Goal: Task Accomplishment & Management: Use online tool/utility

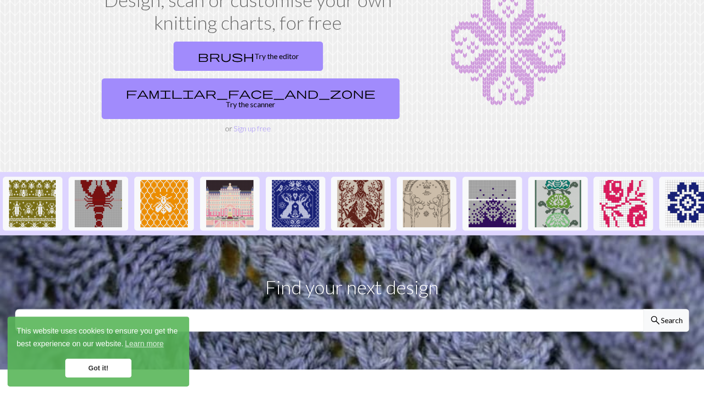
scroll to position [79, 0]
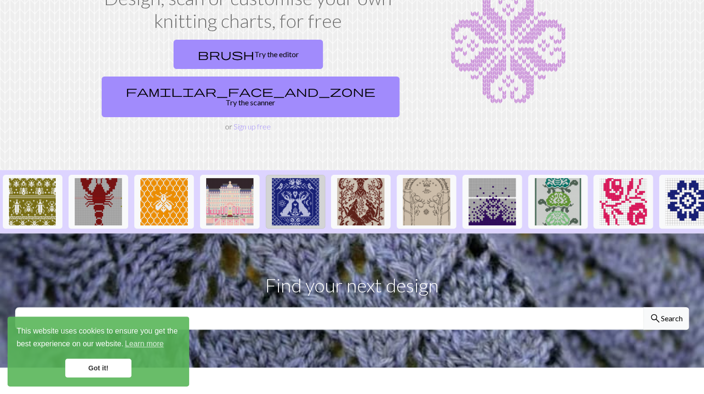
click at [299, 178] on img at bounding box center [295, 201] width 47 height 47
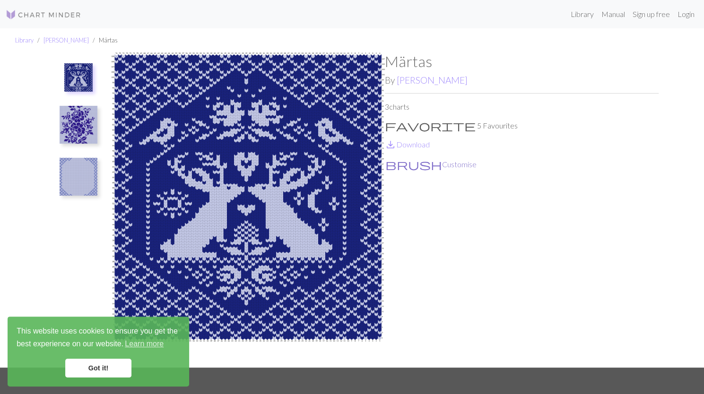
click at [416, 170] on button "brush Customise" at bounding box center [431, 164] width 92 height 12
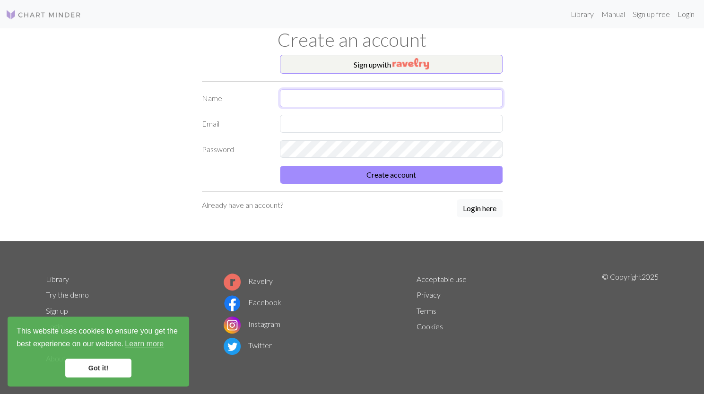
click at [366, 99] on input "text" at bounding box center [391, 98] width 223 height 18
type input "[PERSON_NAME]"
click at [318, 120] on input "text" at bounding box center [391, 124] width 223 height 18
type input "[PERSON_NAME][EMAIL_ADDRESS][DOMAIN_NAME]"
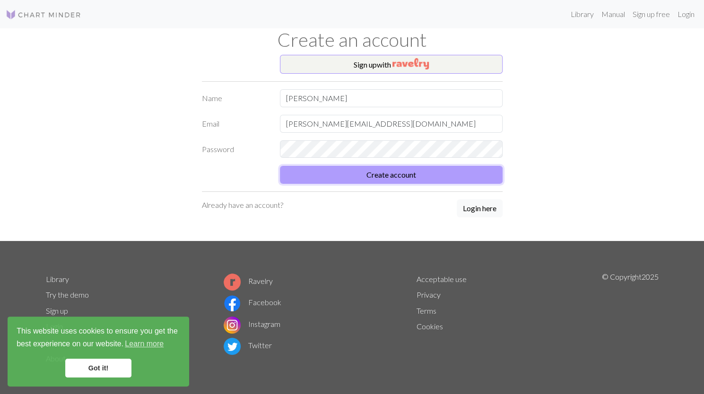
click at [342, 175] on button "Create account" at bounding box center [391, 175] width 223 height 18
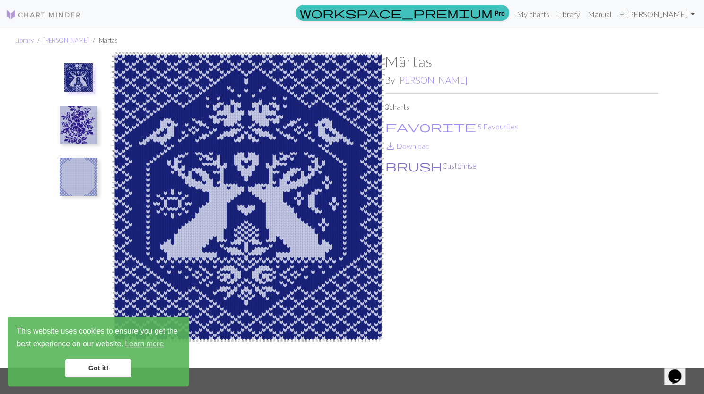
click at [401, 166] on button "brush Customise" at bounding box center [431, 166] width 92 height 12
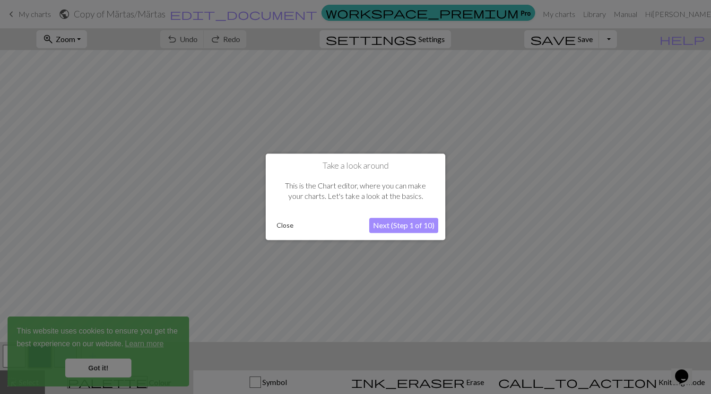
click at [294, 226] on button "Close" at bounding box center [285, 226] width 25 height 14
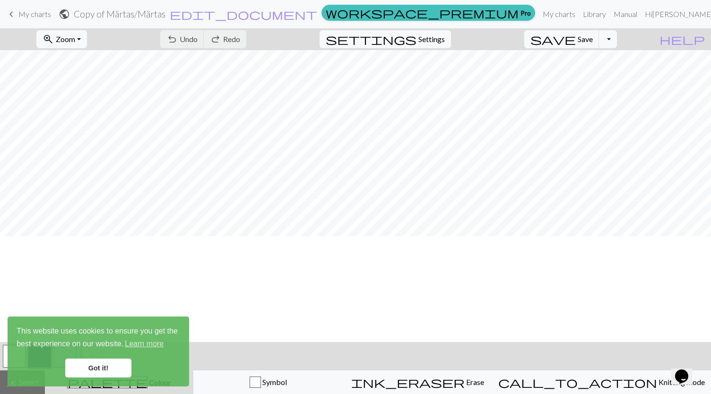
scroll to position [47, 0]
click at [87, 32] on button "zoom_in Zoom Zoom" at bounding box center [61, 39] width 51 height 18
click at [95, 74] on button "Fit width" at bounding box center [74, 74] width 75 height 15
click at [87, 37] on button "zoom_in Zoom Zoom" at bounding box center [61, 39] width 51 height 18
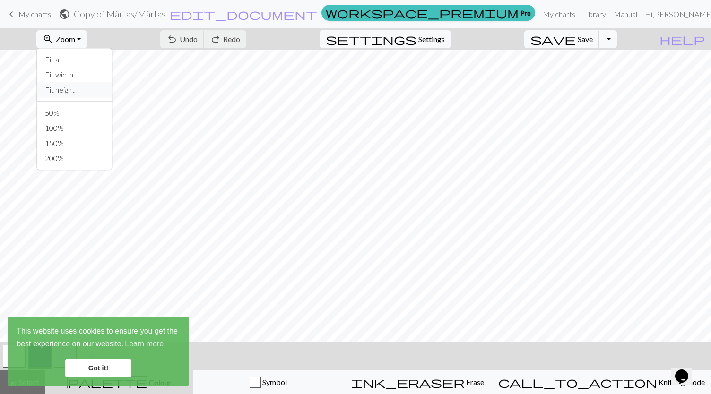
click at [92, 93] on button "Fit height" at bounding box center [74, 89] width 75 height 15
click at [75, 35] on span "Zoom" at bounding box center [65, 39] width 19 height 9
click at [73, 114] on button "50%" at bounding box center [74, 112] width 75 height 15
click at [111, 364] on link "Got it!" at bounding box center [98, 368] width 66 height 19
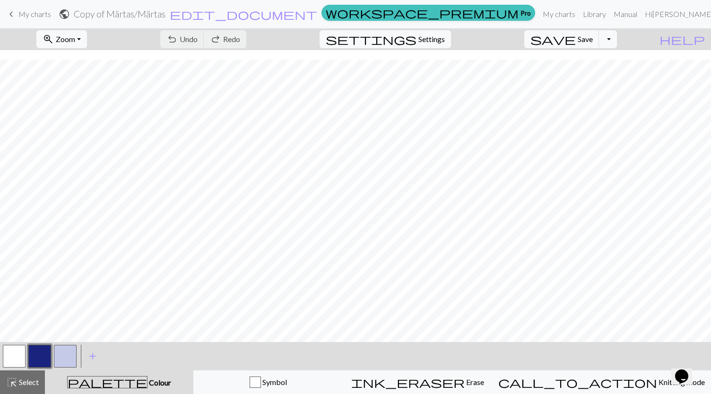
scroll to position [82, 0]
click at [17, 354] on button "button" at bounding box center [14, 356] width 23 height 23
click at [198, 38] on span "Undo" at bounding box center [189, 39] width 18 height 9
click at [198, 39] on span "Undo" at bounding box center [189, 39] width 18 height 9
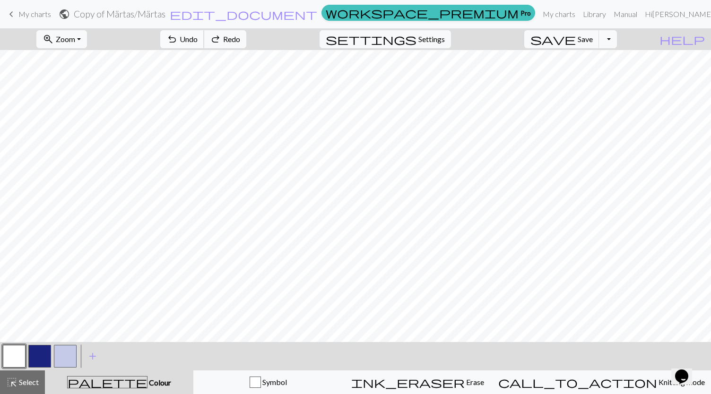
click at [178, 44] on span "undo" at bounding box center [171, 39] width 11 height 13
click at [87, 33] on button "zoom_in Zoom Zoom" at bounding box center [61, 39] width 51 height 18
click at [81, 114] on button "50%" at bounding box center [74, 112] width 75 height 15
click at [75, 41] on span "Zoom" at bounding box center [65, 39] width 19 height 9
click at [87, 58] on button "Fit all" at bounding box center [74, 59] width 75 height 15
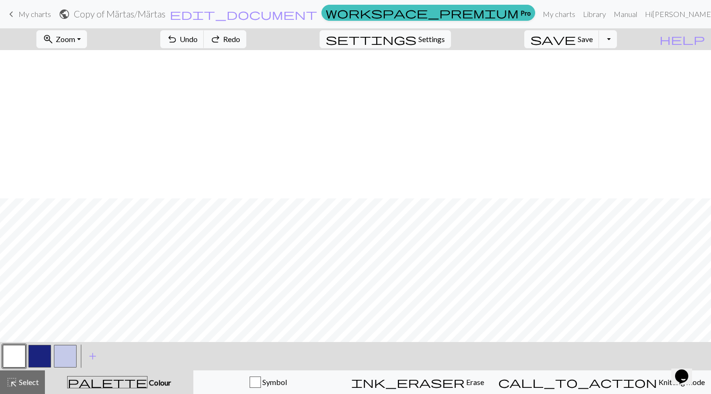
scroll to position [231, 0]
click at [87, 33] on button "zoom_in Zoom Zoom" at bounding box center [61, 39] width 51 height 18
click at [74, 60] on button "Fit all" at bounding box center [74, 59] width 75 height 15
click at [13, 13] on span "keyboard_arrow_left" at bounding box center [11, 14] width 11 height 13
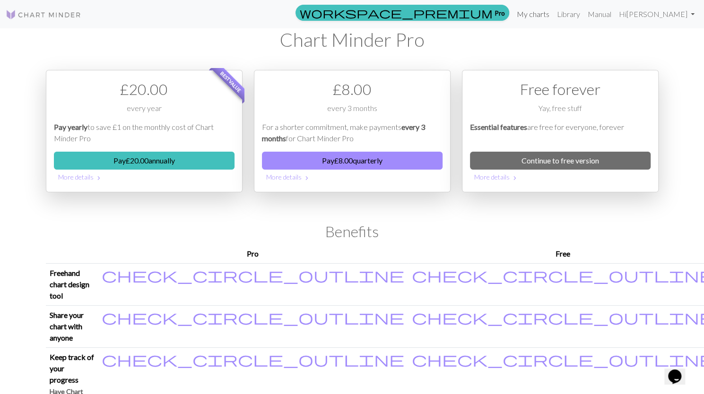
click at [521, 11] on link "My charts" at bounding box center [533, 14] width 40 height 19
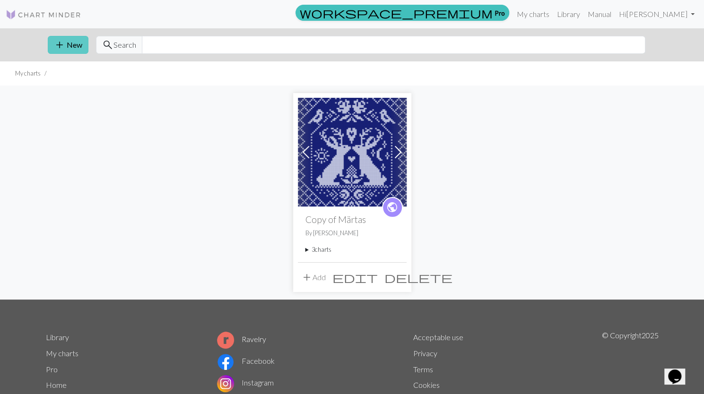
click at [58, 45] on span "add" at bounding box center [59, 44] width 11 height 13
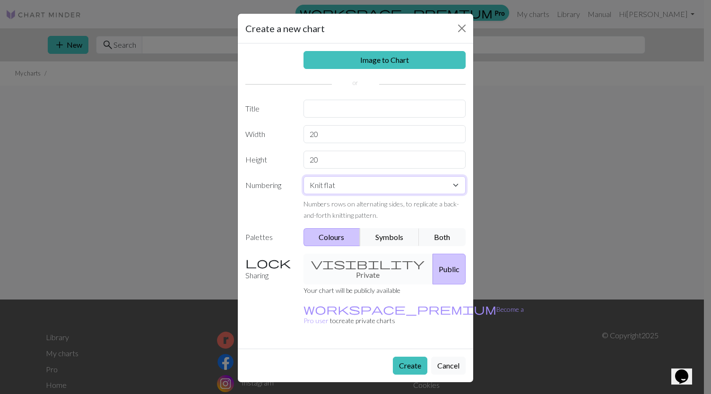
click at [362, 184] on select "Knit flat Knit in the round Lace knitting Cross stitch" at bounding box center [385, 185] width 163 height 18
click at [258, 209] on label "Numbering" at bounding box center [269, 198] width 58 height 44
click at [334, 109] on input "text" at bounding box center [385, 109] width 163 height 18
type input "Craft Night"
click at [343, 129] on input "20" at bounding box center [385, 134] width 163 height 18
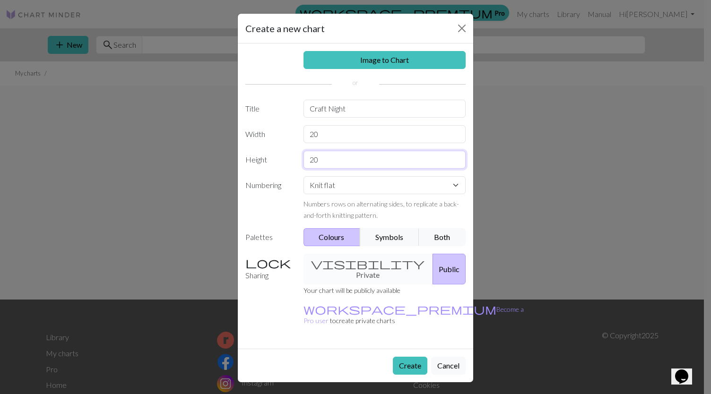
click at [324, 160] on input "20" at bounding box center [385, 160] width 163 height 18
click at [313, 160] on input "20" at bounding box center [385, 160] width 163 height 18
type input "30"
click at [368, 264] on div "visibility Private Public" at bounding box center [385, 269] width 174 height 31
click at [407, 357] on button "Create" at bounding box center [410, 366] width 35 height 18
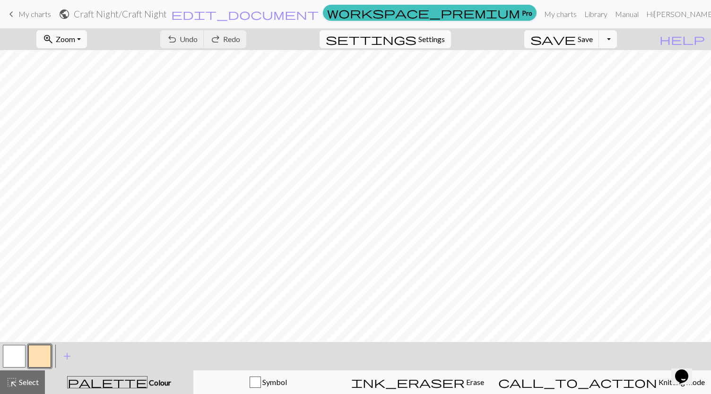
click at [15, 14] on span "keyboard_arrow_left" at bounding box center [11, 14] width 11 height 13
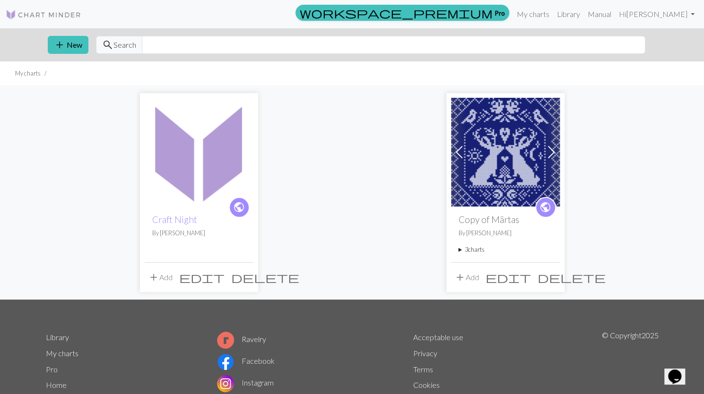
click at [484, 144] on img at bounding box center [505, 152] width 109 height 109
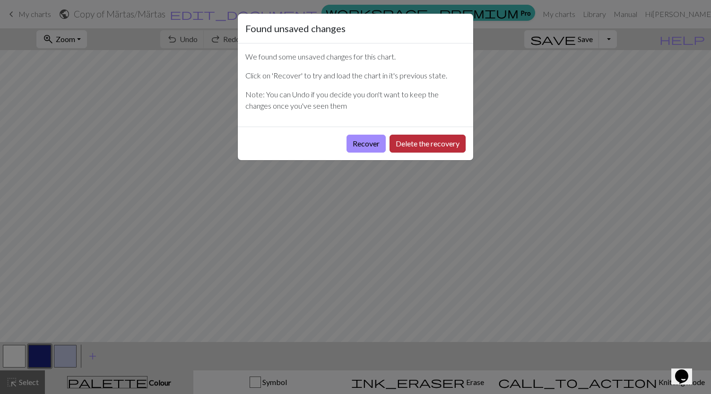
click at [421, 150] on button "Delete the recovery" at bounding box center [428, 144] width 76 height 18
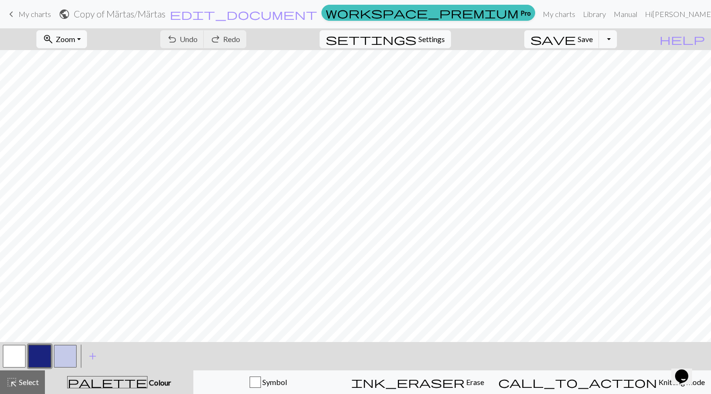
click at [29, 16] on span "My charts" at bounding box center [34, 13] width 33 height 9
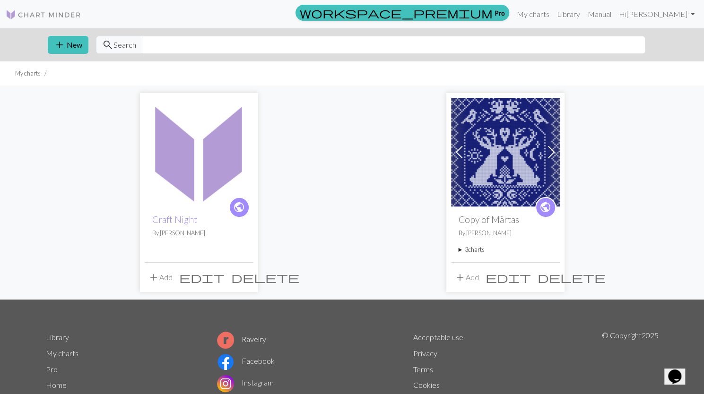
click at [207, 170] on img at bounding box center [199, 152] width 109 height 109
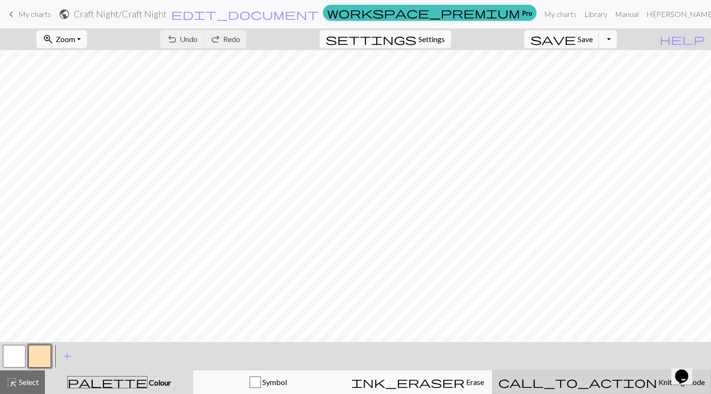
click at [657, 383] on span "Knitting mode" at bounding box center [681, 382] width 48 height 9
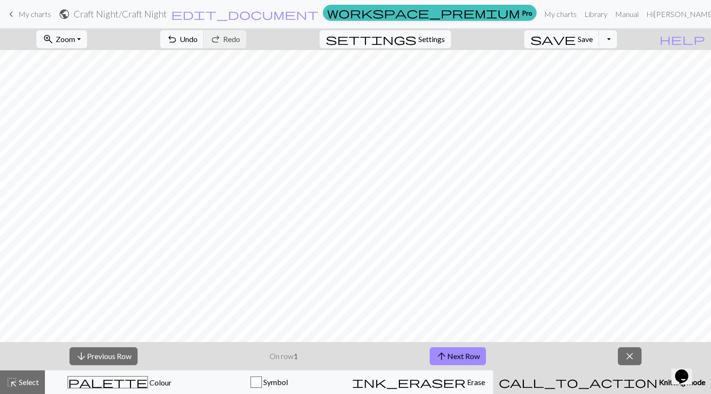
click at [603, 382] on span "call_to_action" at bounding box center [578, 382] width 159 height 13
click at [629, 359] on span "close" at bounding box center [629, 356] width 11 height 13
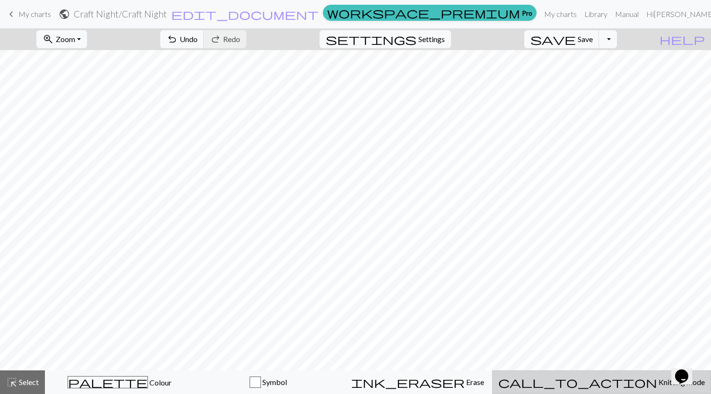
click at [594, 385] on div "call_to_action Knitting mode Knitting mode" at bounding box center [602, 382] width 207 height 11
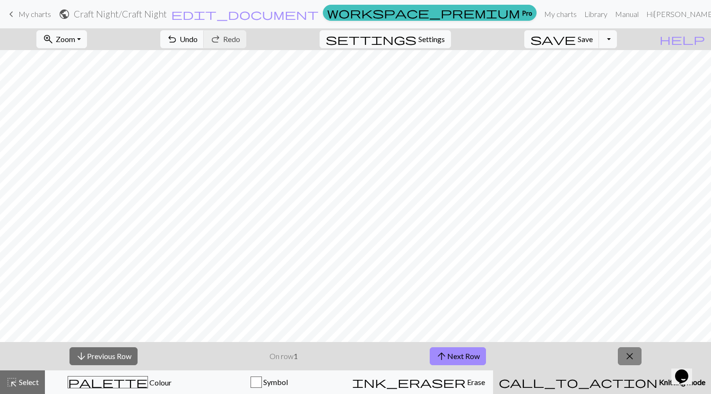
click at [626, 362] on span "close" at bounding box center [629, 356] width 11 height 13
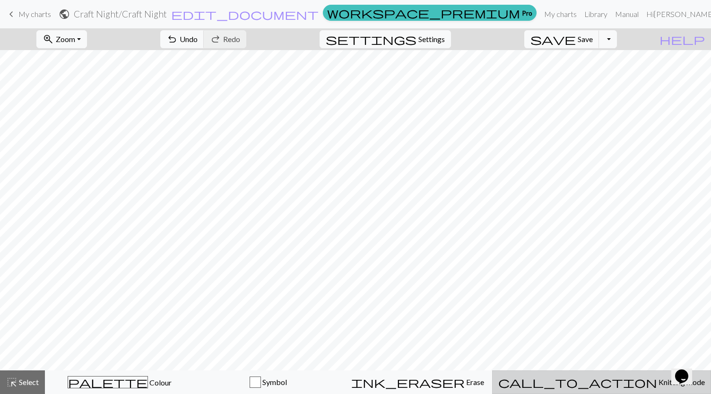
click at [631, 387] on div "call_to_action Knitting mode Knitting mode" at bounding box center [602, 382] width 207 height 11
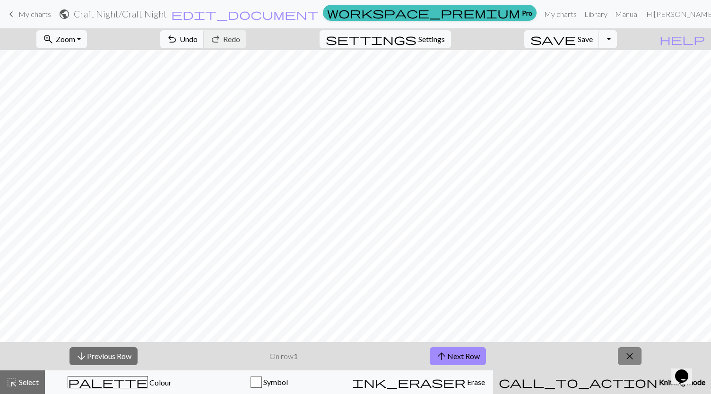
click at [633, 352] on span "close" at bounding box center [629, 356] width 11 height 13
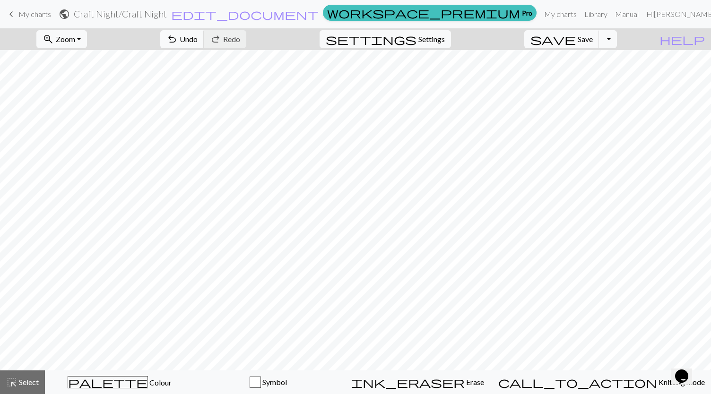
drag, startPoint x: 9, startPoint y: 13, endPoint x: 397, endPoint y: 35, distance: 388.5
click at [9, 13] on span "keyboard_arrow_left" at bounding box center [11, 14] width 11 height 13
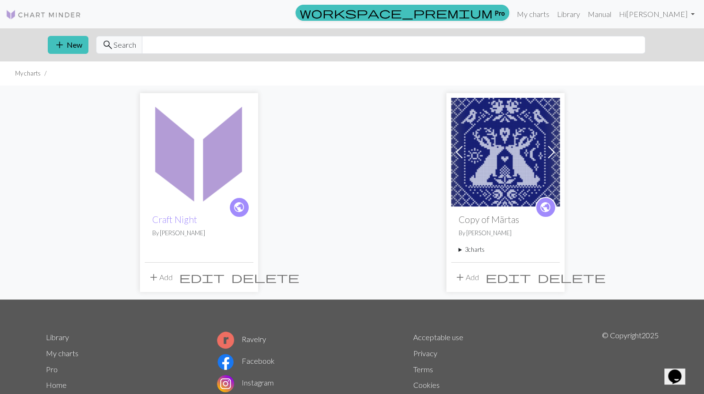
click at [495, 149] on img at bounding box center [505, 152] width 109 height 109
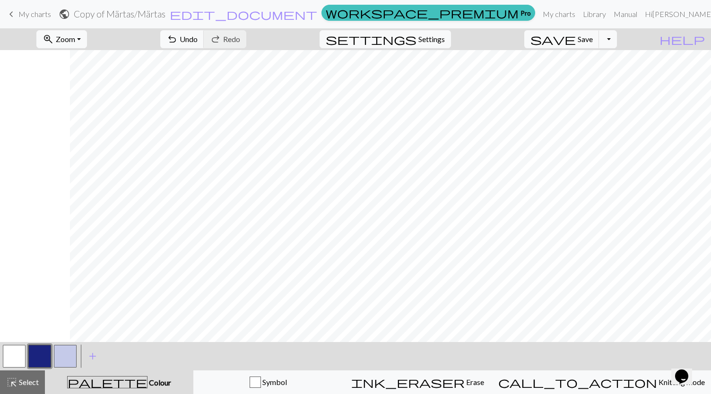
scroll to position [0, 70]
click at [18, 16] on span "My charts" at bounding box center [34, 13] width 33 height 9
click at [28, 14] on span "My charts" at bounding box center [34, 13] width 33 height 9
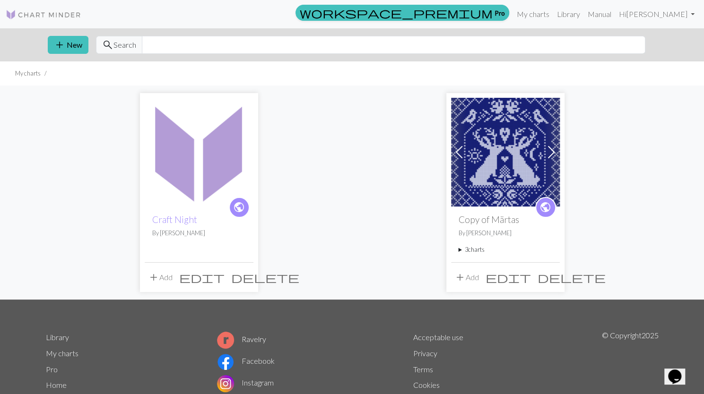
click at [201, 182] on img at bounding box center [199, 152] width 109 height 109
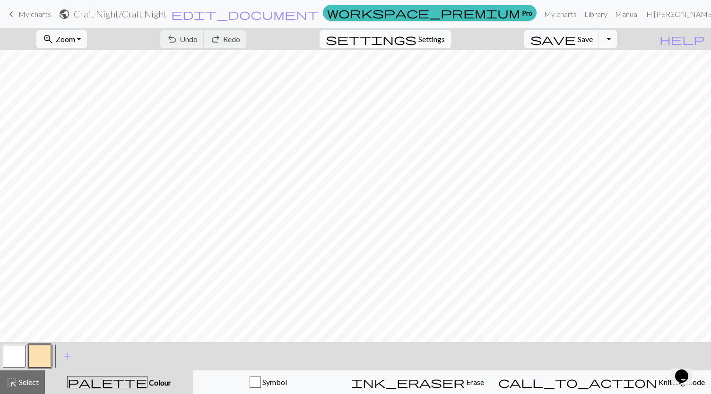
click at [436, 42] on span "Settings" at bounding box center [432, 39] width 26 height 11
select select "aran"
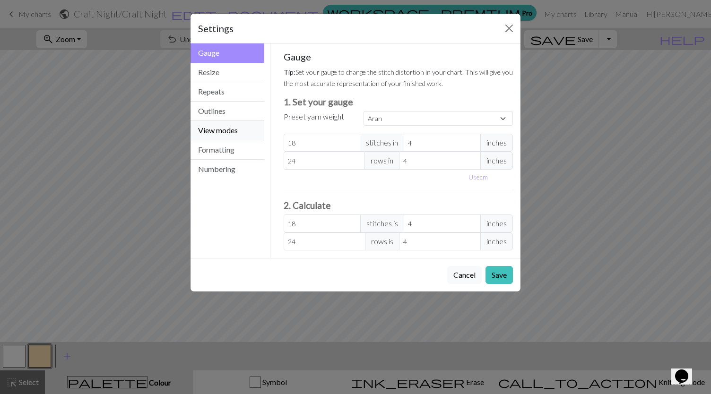
click at [234, 129] on button "View modes" at bounding box center [228, 130] width 74 height 19
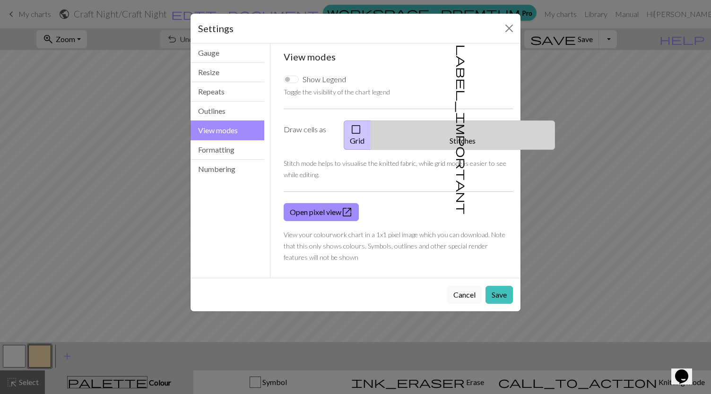
click at [472, 132] on button "label_important Stitches" at bounding box center [463, 135] width 184 height 29
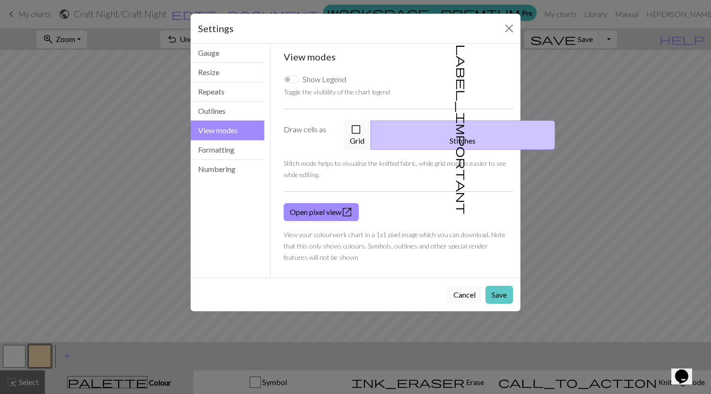
click at [499, 286] on button "Save" at bounding box center [499, 295] width 27 height 18
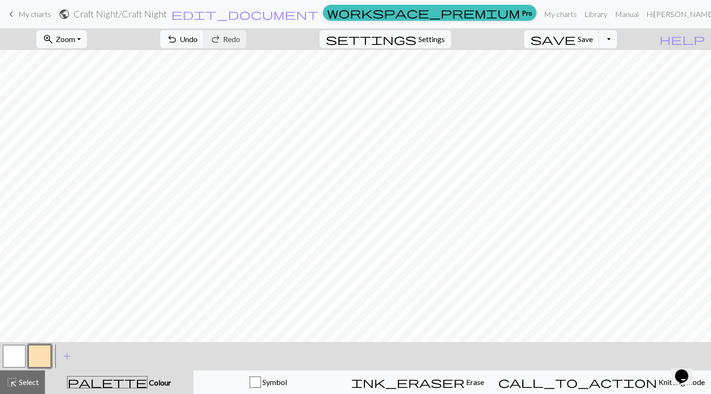
click at [40, 357] on button "button" at bounding box center [39, 356] width 23 height 23
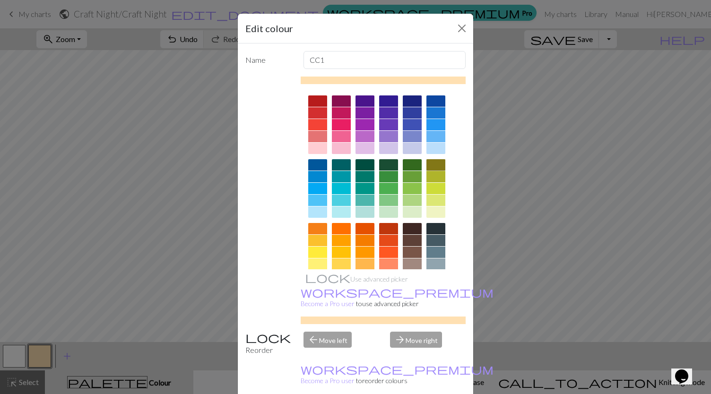
click at [433, 165] on div at bounding box center [436, 164] width 19 height 11
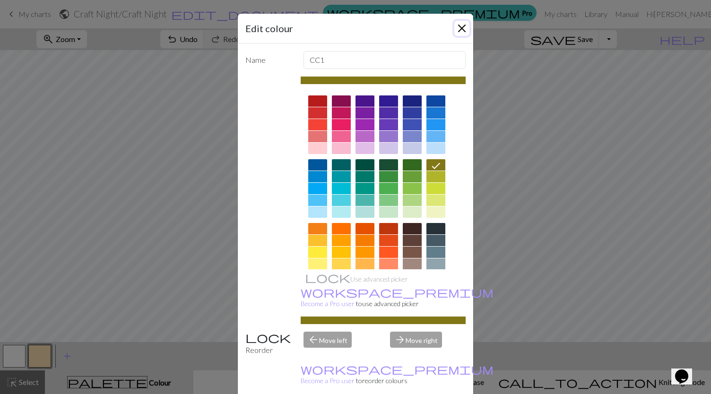
click at [460, 28] on button "Close" at bounding box center [462, 28] width 15 height 15
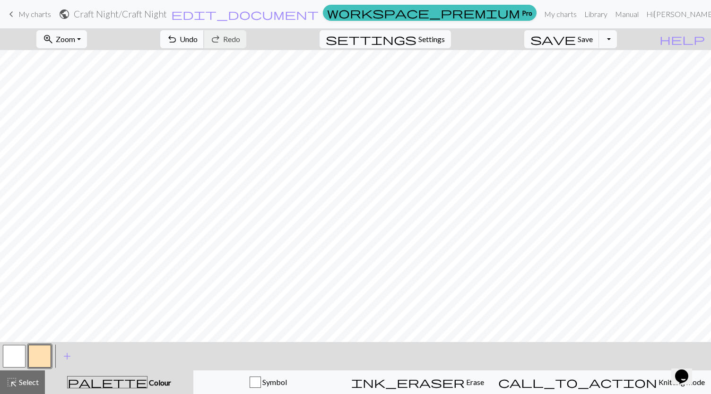
click at [178, 37] on span "undo" at bounding box center [171, 39] width 11 height 13
click at [178, 43] on span "undo" at bounding box center [171, 39] width 11 height 13
click at [204, 41] on button "undo Undo Undo" at bounding box center [182, 39] width 44 height 18
click at [198, 40] on span "Undo" at bounding box center [189, 39] width 18 height 9
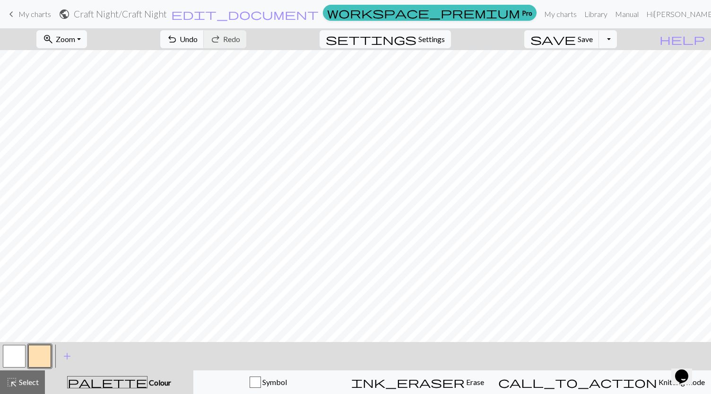
click at [45, 358] on button "button" at bounding box center [39, 356] width 23 height 23
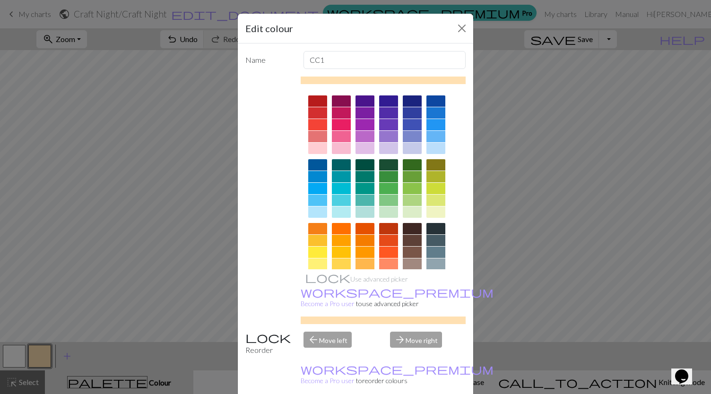
click at [428, 116] on div at bounding box center [436, 112] width 19 height 11
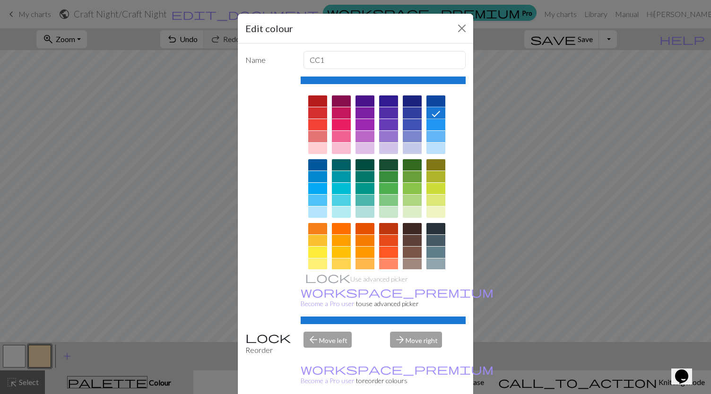
click at [433, 164] on div at bounding box center [436, 164] width 19 height 11
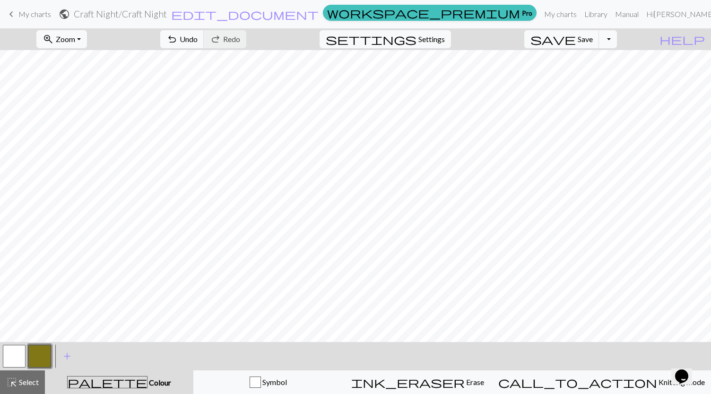
click at [14, 353] on button "button" at bounding box center [14, 356] width 23 height 23
click at [24, 355] on button "button" at bounding box center [14, 356] width 23 height 23
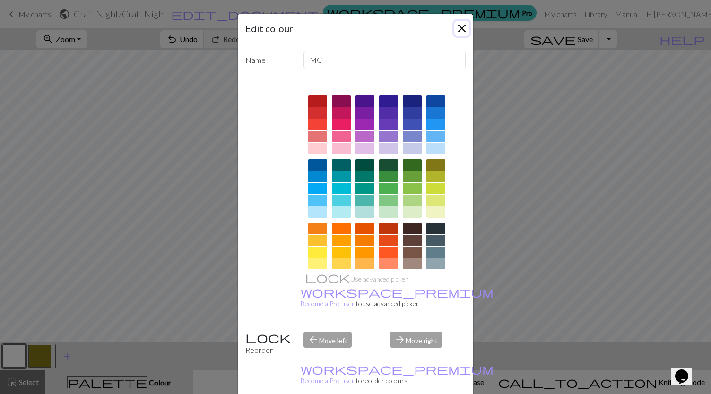
click at [459, 29] on button "Close" at bounding box center [462, 28] width 15 height 15
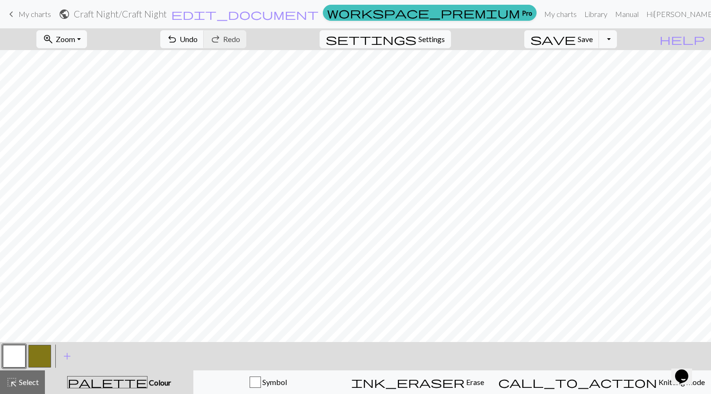
click at [44, 355] on button "button" at bounding box center [39, 356] width 23 height 23
click at [445, 41] on span "Settings" at bounding box center [432, 39] width 26 height 11
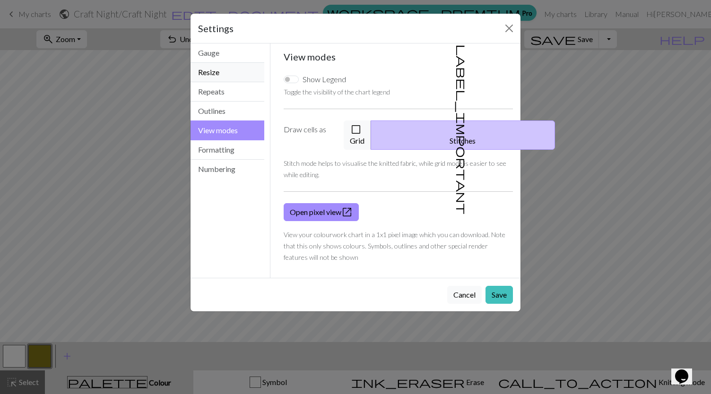
click at [222, 74] on button "Resize" at bounding box center [228, 72] width 74 height 19
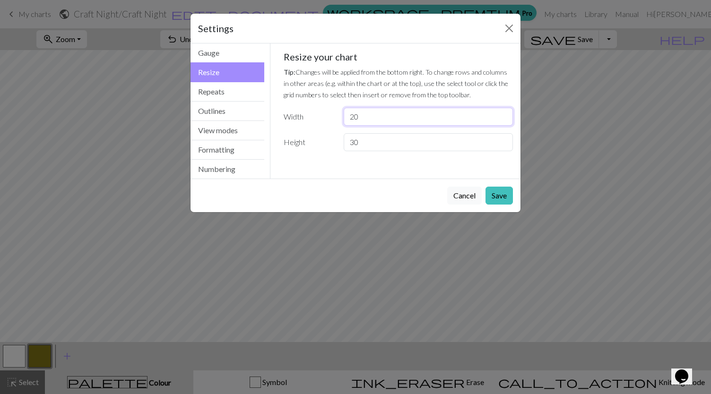
click at [359, 122] on input "20" at bounding box center [428, 117] width 169 height 18
type input "2"
type input "50"
click at [375, 147] on input "30" at bounding box center [428, 142] width 169 height 18
type input "3"
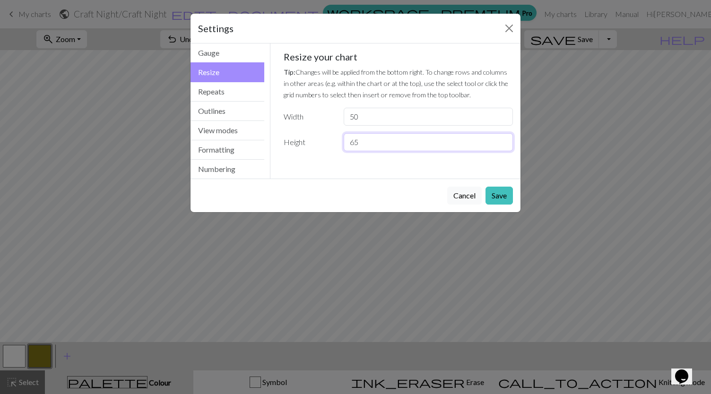
type input "65"
click at [503, 192] on button "Save" at bounding box center [499, 196] width 27 height 18
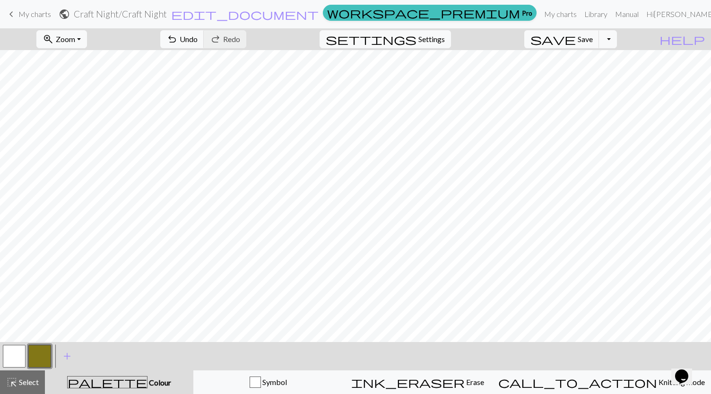
click at [14, 352] on button "button" at bounding box center [14, 356] width 23 height 23
click at [46, 359] on button "button" at bounding box center [39, 356] width 23 height 23
click at [18, 15] on link "keyboard_arrow_left My charts" at bounding box center [28, 14] width 45 height 16
click at [593, 38] on span "Save" at bounding box center [585, 39] width 15 height 9
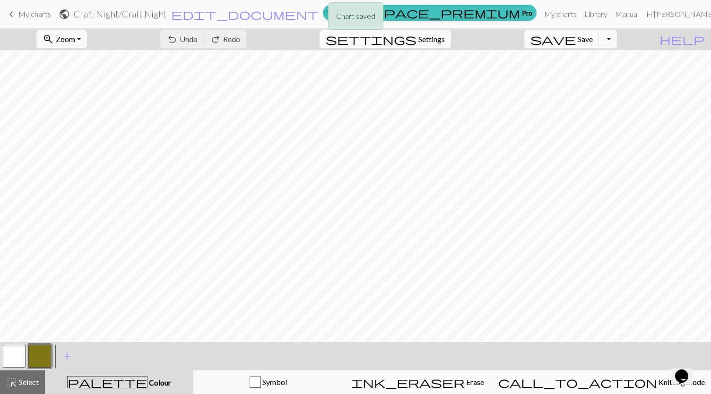
click at [32, 14] on div "Chart saved" at bounding box center [355, 18] width 711 height 37
click at [15, 11] on span "keyboard_arrow_left" at bounding box center [11, 14] width 11 height 13
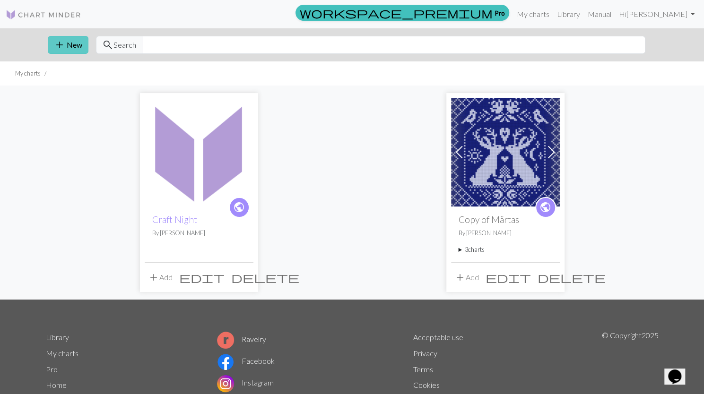
click at [65, 44] on button "add New" at bounding box center [68, 45] width 41 height 18
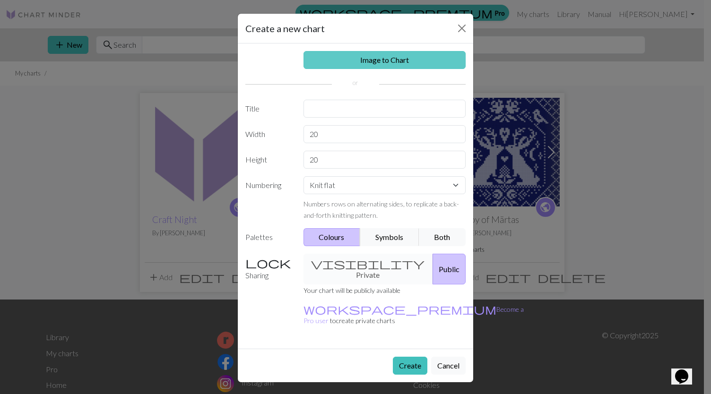
click at [393, 58] on link "Image to Chart" at bounding box center [385, 60] width 163 height 18
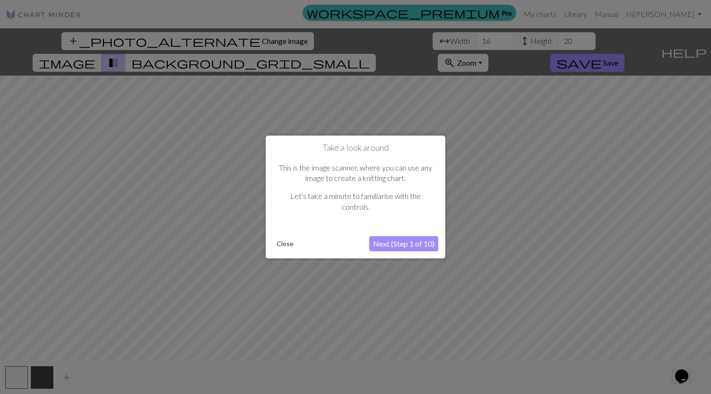
click at [382, 238] on button "Next (Step 1 of 10)" at bounding box center [403, 244] width 69 height 15
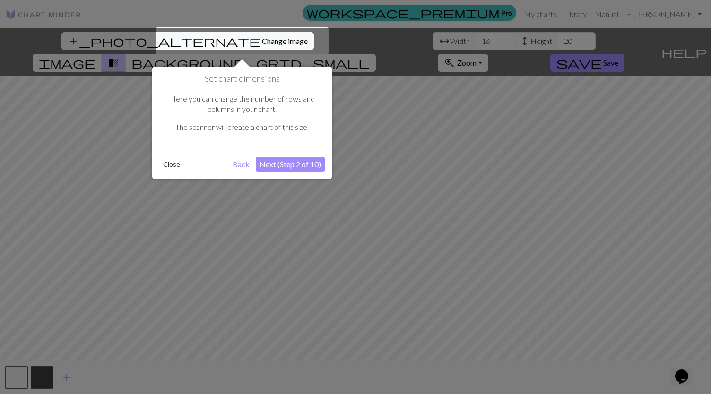
click at [219, 38] on div at bounding box center [242, 40] width 173 height 27
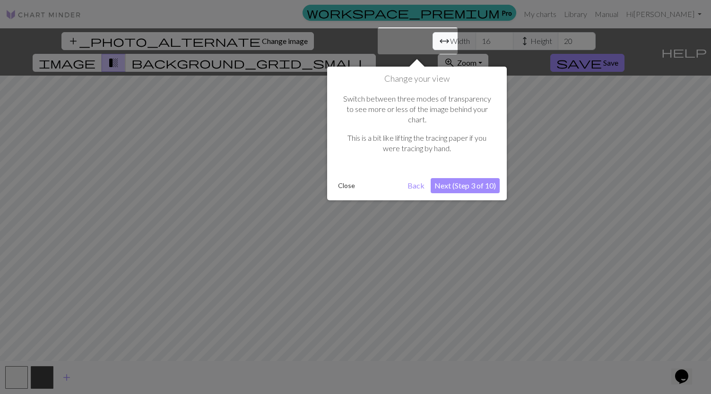
click at [219, 38] on div at bounding box center [355, 197] width 711 height 394
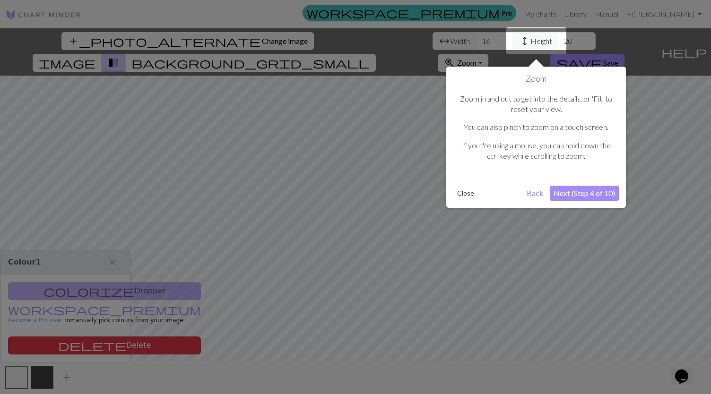
click at [219, 38] on div at bounding box center [355, 197] width 711 height 394
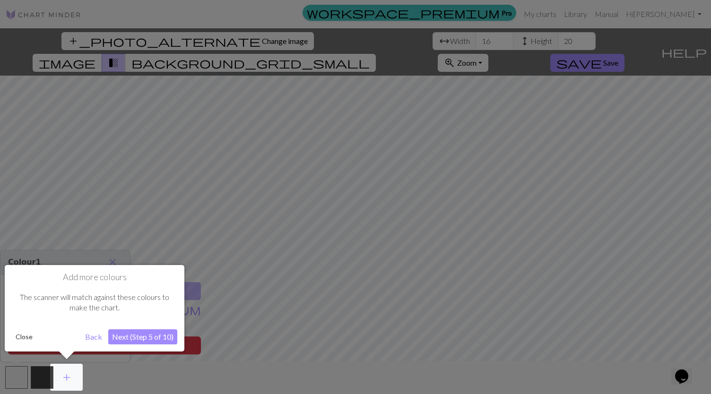
click at [219, 38] on div at bounding box center [355, 197] width 711 height 394
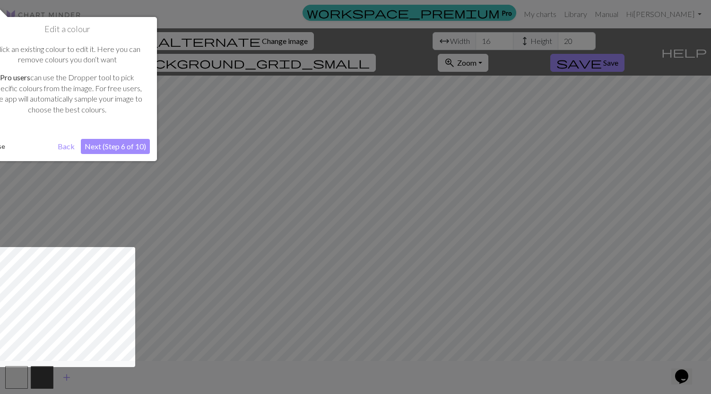
click at [228, 41] on div at bounding box center [355, 197] width 711 height 394
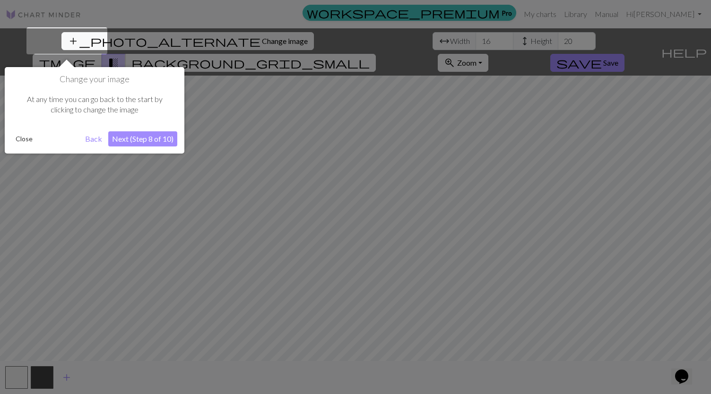
click at [230, 36] on div at bounding box center [355, 197] width 711 height 394
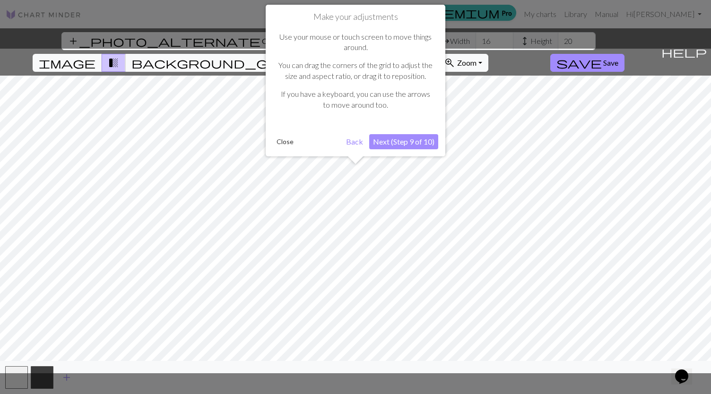
click at [403, 146] on button "Next (Step 9 of 10)" at bounding box center [403, 141] width 69 height 15
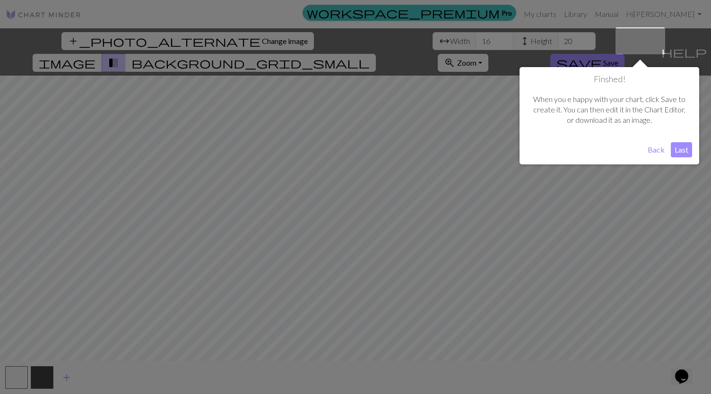
click at [675, 148] on button "Last" at bounding box center [681, 149] width 21 height 15
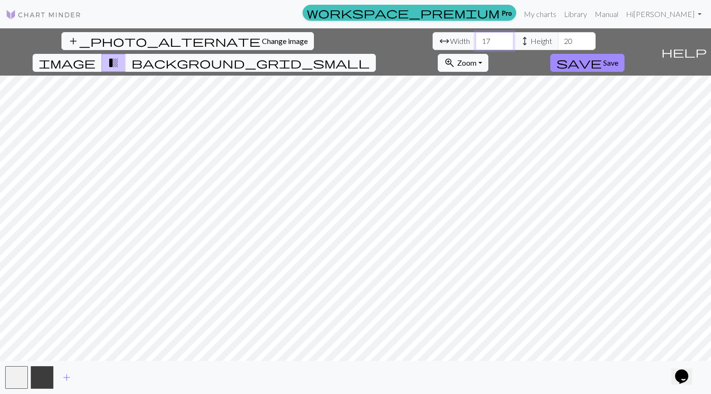
click at [476, 38] on input "17" at bounding box center [495, 41] width 38 height 18
click at [476, 38] on input "18" at bounding box center [495, 41] width 38 height 18
click at [476, 38] on input "19" at bounding box center [495, 41] width 38 height 18
click at [476, 38] on input "20" at bounding box center [495, 41] width 38 height 18
click at [476, 38] on input "21" at bounding box center [495, 41] width 38 height 18
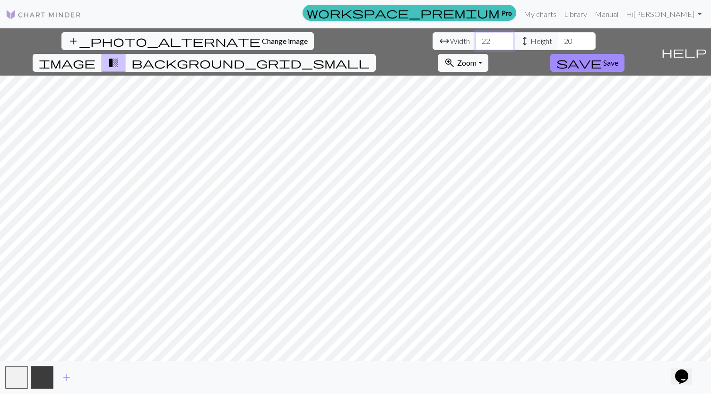
click at [476, 38] on input "22" at bounding box center [495, 41] width 38 height 18
click at [476, 38] on input "23" at bounding box center [495, 41] width 38 height 18
click at [476, 38] on input "24" at bounding box center [495, 41] width 38 height 18
click at [476, 38] on input "25" at bounding box center [495, 41] width 38 height 18
click at [476, 38] on input "26" at bounding box center [495, 41] width 38 height 18
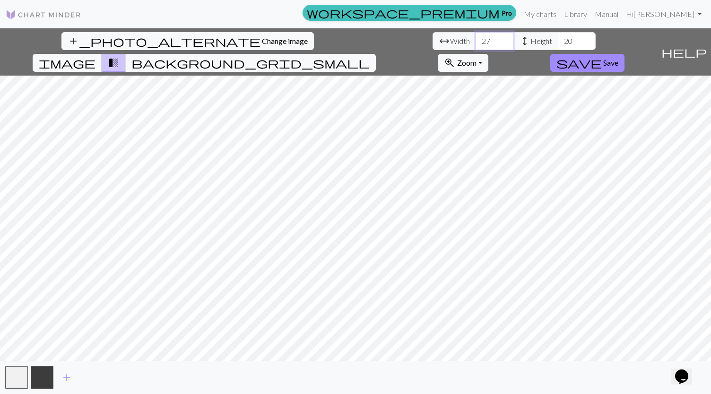
click at [476, 38] on input "27" at bounding box center [495, 41] width 38 height 18
type input "28"
click at [476, 38] on input "28" at bounding box center [495, 41] width 38 height 18
click at [519, 37] on span "height" at bounding box center [524, 41] width 11 height 13
click at [519, 43] on span "height" at bounding box center [524, 41] width 11 height 13
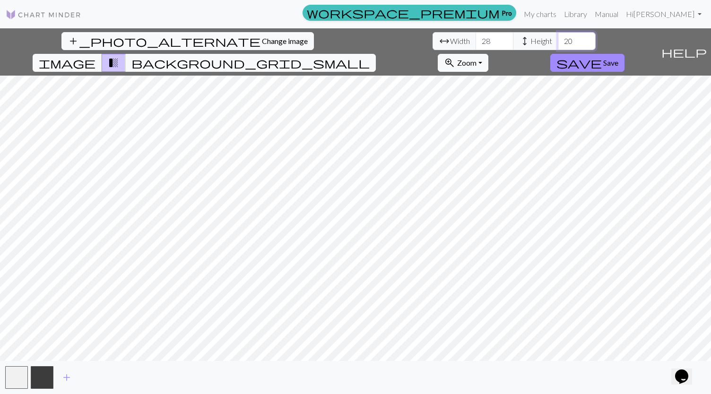
click at [558, 46] on input "20" at bounding box center [577, 41] width 38 height 18
click at [558, 38] on input "21" at bounding box center [577, 41] width 38 height 18
click at [558, 38] on input "22" at bounding box center [577, 41] width 38 height 18
click at [558, 38] on input "23" at bounding box center [577, 41] width 38 height 18
click at [558, 38] on input "24" at bounding box center [577, 41] width 38 height 18
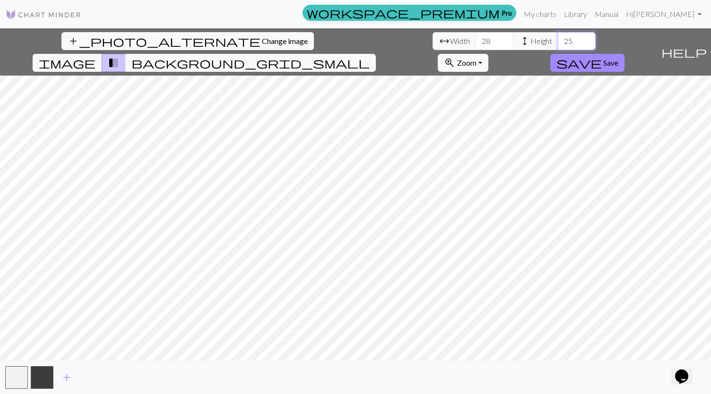
click at [558, 38] on input "25" at bounding box center [577, 41] width 38 height 18
click at [558, 38] on input "26" at bounding box center [577, 41] width 38 height 18
click at [558, 38] on input "27" at bounding box center [577, 41] width 38 height 18
click at [558, 38] on input "28" at bounding box center [577, 41] width 38 height 18
click at [558, 38] on input "29" at bounding box center [577, 41] width 38 height 18
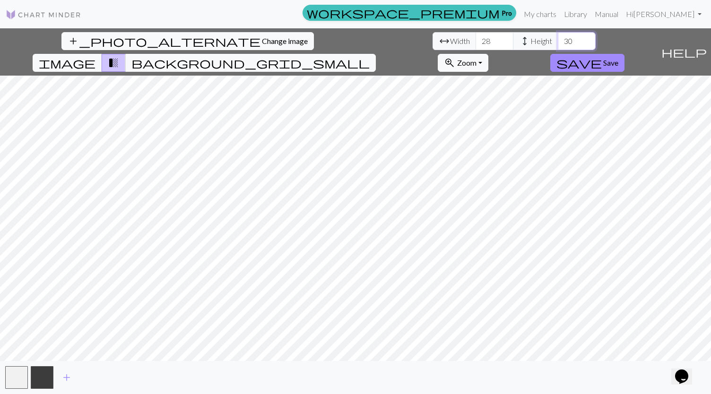
click at [558, 38] on input "30" at bounding box center [577, 41] width 38 height 18
click at [558, 38] on input "31" at bounding box center [577, 41] width 38 height 18
click at [558, 38] on input "32" at bounding box center [577, 41] width 38 height 18
click at [558, 38] on input "33" at bounding box center [577, 41] width 38 height 18
click at [558, 38] on input "34" at bounding box center [577, 41] width 38 height 18
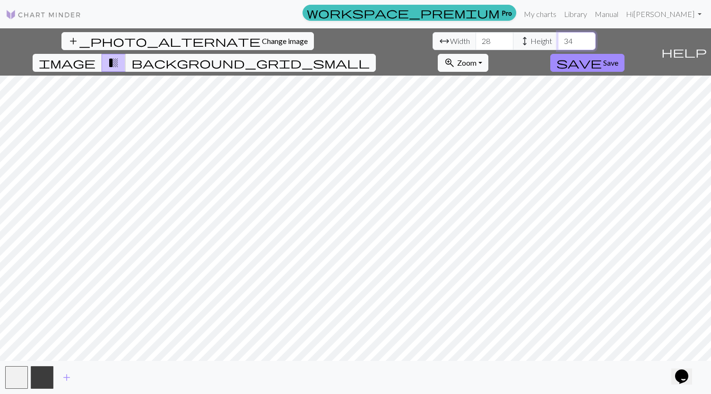
click at [558, 38] on input "35" at bounding box center [577, 41] width 38 height 18
click at [558, 38] on input "36" at bounding box center [577, 41] width 38 height 18
click at [558, 38] on input "37" at bounding box center [577, 41] width 38 height 18
click at [558, 38] on input "38" at bounding box center [577, 41] width 38 height 18
click at [558, 38] on input "39" at bounding box center [577, 41] width 38 height 18
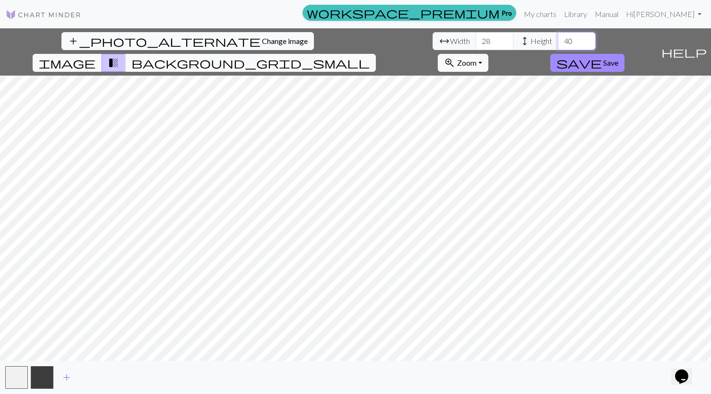
click at [558, 38] on input "40" at bounding box center [577, 41] width 38 height 18
click at [558, 38] on input "41" at bounding box center [577, 41] width 38 height 18
click at [558, 38] on input "42" at bounding box center [577, 41] width 38 height 18
click at [558, 38] on input "43" at bounding box center [577, 41] width 38 height 18
click at [558, 38] on input "44" at bounding box center [577, 41] width 38 height 18
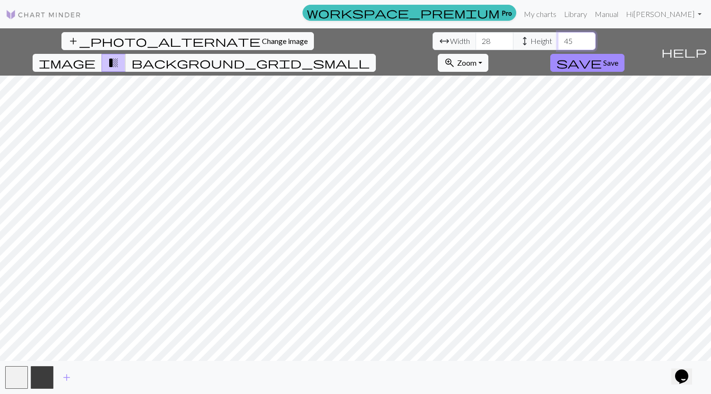
type input "45"
click at [558, 38] on input "45" at bounding box center [577, 41] width 38 height 18
click at [476, 38] on input "29" at bounding box center [495, 41] width 38 height 18
click at [476, 38] on input "30" at bounding box center [495, 41] width 38 height 18
click at [476, 38] on input "31" at bounding box center [495, 41] width 38 height 18
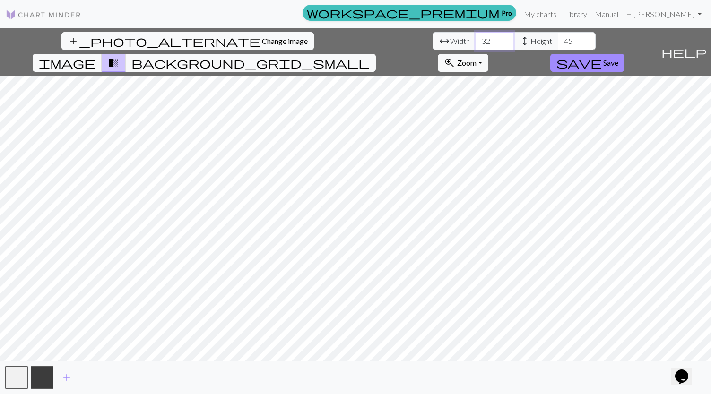
click at [476, 38] on input "32" at bounding box center [495, 41] width 38 height 18
click at [476, 38] on input "33" at bounding box center [495, 41] width 38 height 18
type input "34"
click at [476, 38] on input "34" at bounding box center [495, 41] width 38 height 18
click at [558, 38] on input "46" at bounding box center [577, 41] width 38 height 18
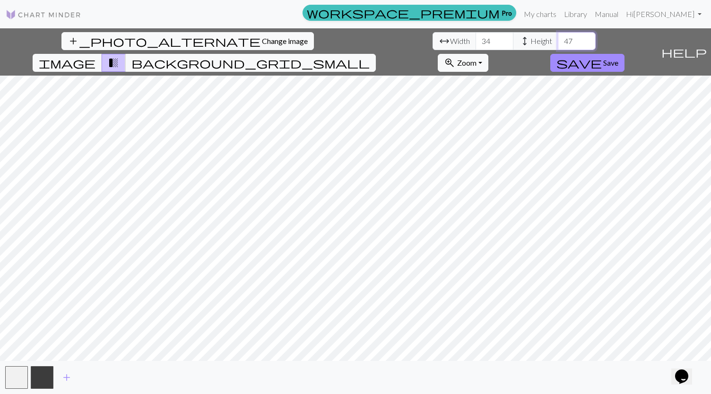
click at [558, 38] on input "47" at bounding box center [577, 41] width 38 height 18
click at [558, 38] on input "48" at bounding box center [577, 41] width 38 height 18
click at [558, 38] on input "49" at bounding box center [577, 41] width 38 height 18
click at [558, 38] on input "50" at bounding box center [577, 41] width 38 height 18
click at [558, 38] on input "51" at bounding box center [577, 41] width 38 height 18
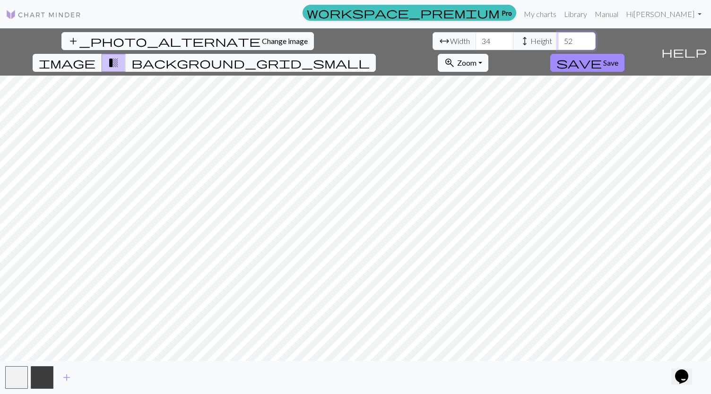
click at [558, 38] on input "52" at bounding box center [577, 41] width 38 height 18
click at [558, 38] on input "53" at bounding box center [577, 41] width 38 height 18
type input "54"
click at [558, 39] on input "54" at bounding box center [577, 41] width 38 height 18
click at [625, 54] on button "save Save" at bounding box center [588, 63] width 74 height 18
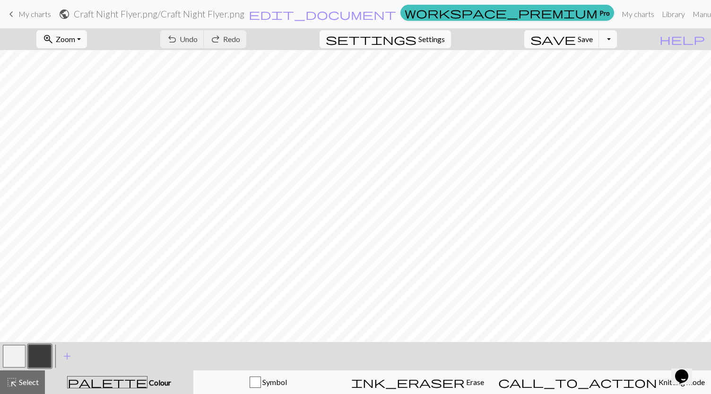
click at [44, 351] on button "button" at bounding box center [39, 356] width 23 height 23
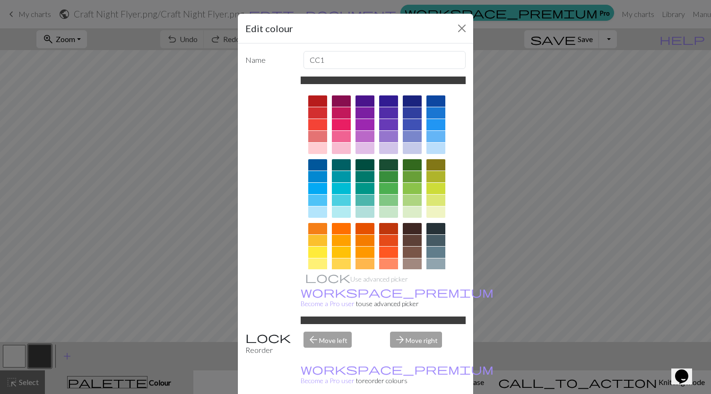
click at [434, 165] on div at bounding box center [436, 164] width 19 height 11
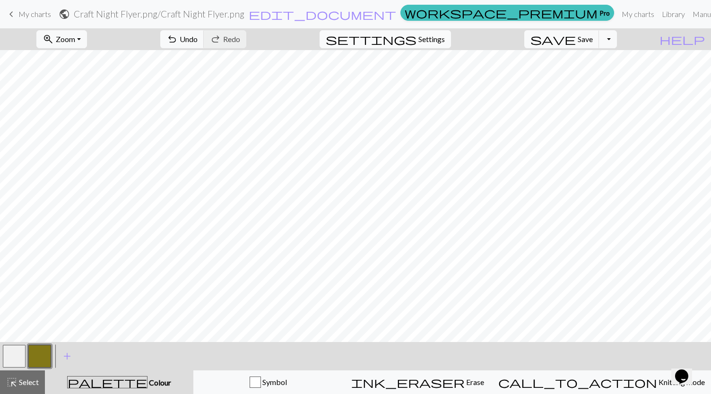
click at [432, 44] on span "Settings" at bounding box center [432, 39] width 26 height 11
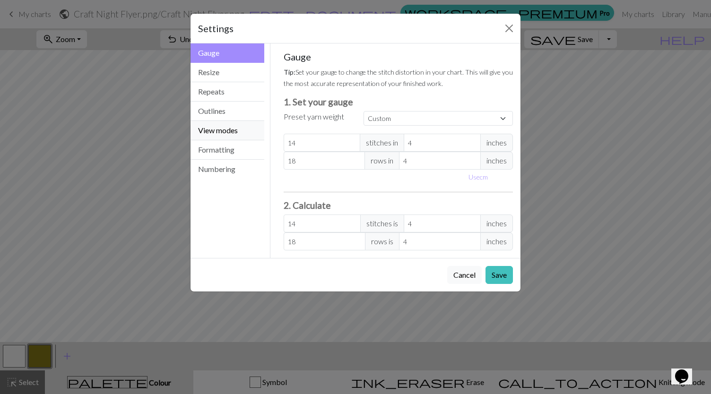
click at [231, 133] on button "View modes" at bounding box center [228, 130] width 74 height 19
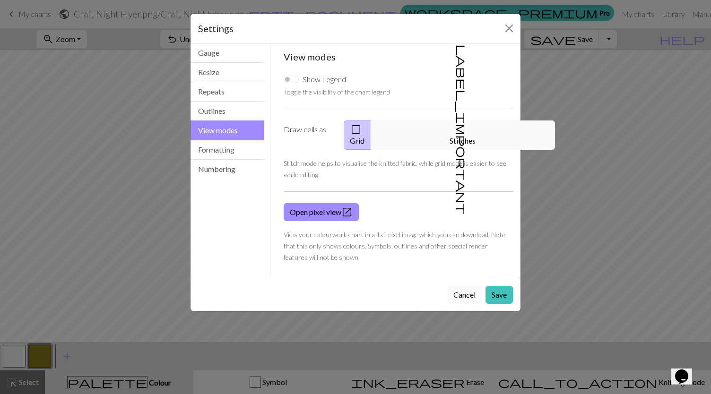
click at [474, 135] on button "label_important Stitches" at bounding box center [463, 135] width 184 height 29
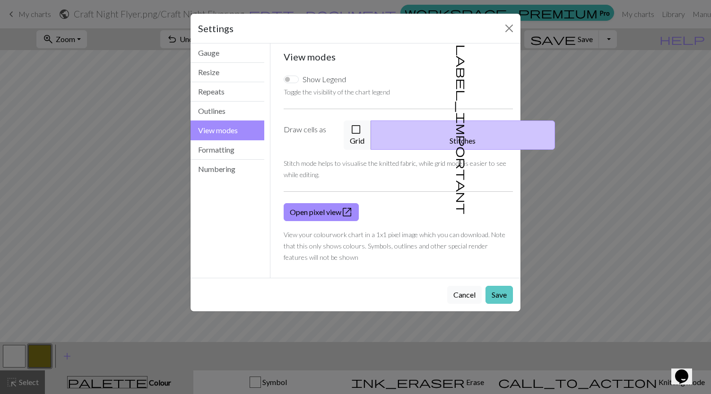
click at [500, 286] on button "Save" at bounding box center [499, 295] width 27 height 18
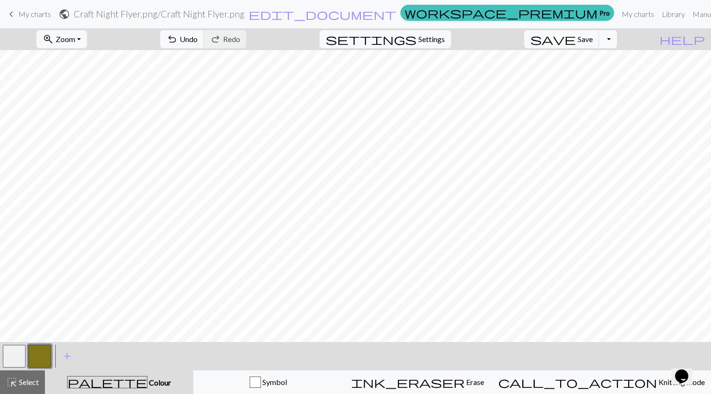
click at [14, 348] on button "button" at bounding box center [14, 356] width 23 height 23
click at [37, 358] on button "button" at bounding box center [39, 356] width 23 height 23
click at [14, 356] on button "button" at bounding box center [14, 356] width 23 height 23
click at [41, 358] on button "button" at bounding box center [39, 356] width 23 height 23
click at [17, 358] on button "button" at bounding box center [14, 356] width 23 height 23
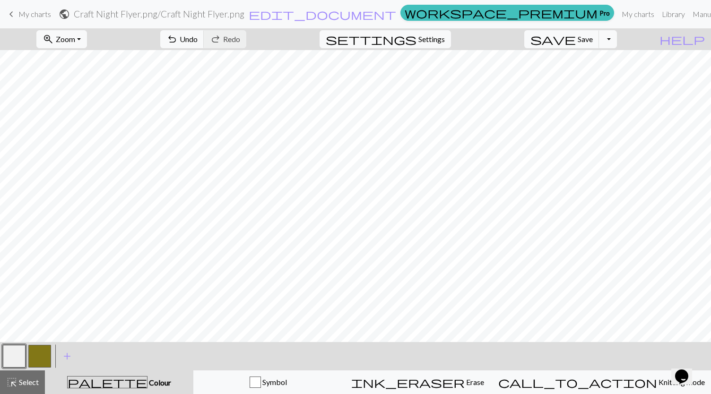
click at [46, 355] on button "button" at bounding box center [39, 356] width 23 height 23
click at [16, 352] on button "button" at bounding box center [14, 356] width 23 height 23
click at [43, 355] on button "button" at bounding box center [39, 356] width 23 height 23
click at [18, 355] on button "button" at bounding box center [14, 356] width 23 height 23
click at [34, 360] on button "button" at bounding box center [39, 356] width 23 height 23
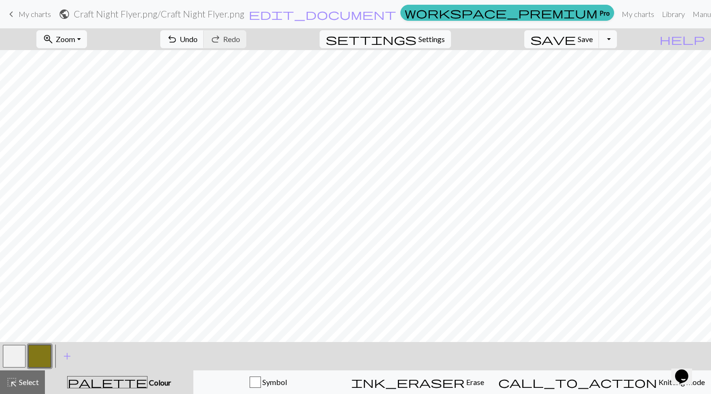
click at [20, 350] on button "button" at bounding box center [14, 356] width 23 height 23
click at [38, 356] on button "button" at bounding box center [39, 356] width 23 height 23
click at [19, 362] on button "button" at bounding box center [14, 356] width 23 height 23
click at [40, 358] on button "button" at bounding box center [39, 356] width 23 height 23
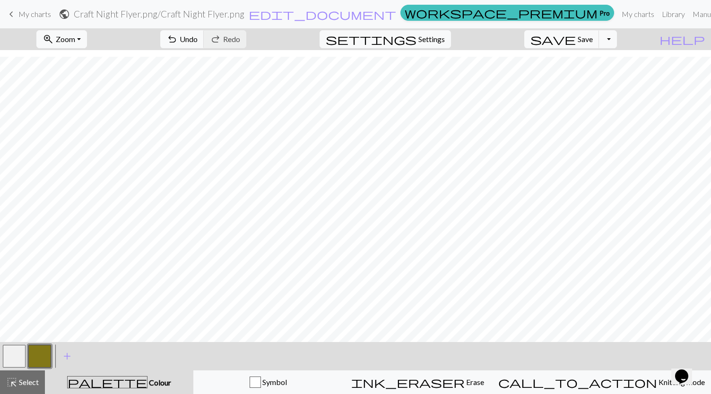
click at [14, 356] on button "button" at bounding box center [14, 356] width 23 height 23
click at [36, 357] on button "button" at bounding box center [39, 356] width 23 height 23
click at [11, 358] on button "button" at bounding box center [14, 356] width 23 height 23
click at [588, 48] on button "save Save Save" at bounding box center [562, 39] width 75 height 18
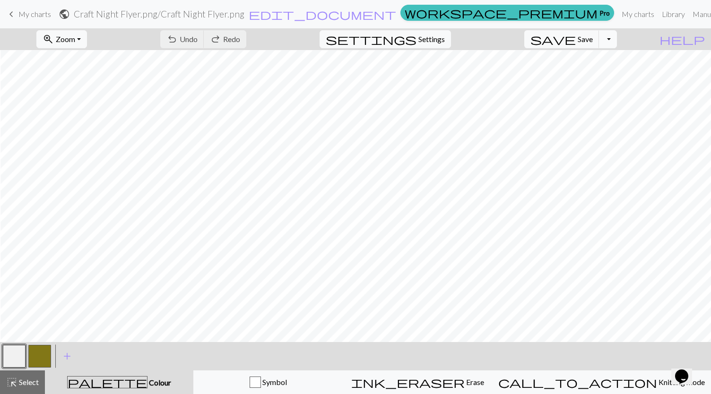
click at [617, 43] on button "Toggle Dropdown" at bounding box center [608, 39] width 18 height 18
click at [604, 60] on button "file_copy Save a copy" at bounding box center [539, 59] width 156 height 15
click at [18, 13] on link "keyboard_arrow_left My charts" at bounding box center [28, 14] width 45 height 16
click at [593, 41] on span "Save" at bounding box center [585, 39] width 15 height 9
click at [593, 42] on span "Save" at bounding box center [585, 39] width 15 height 9
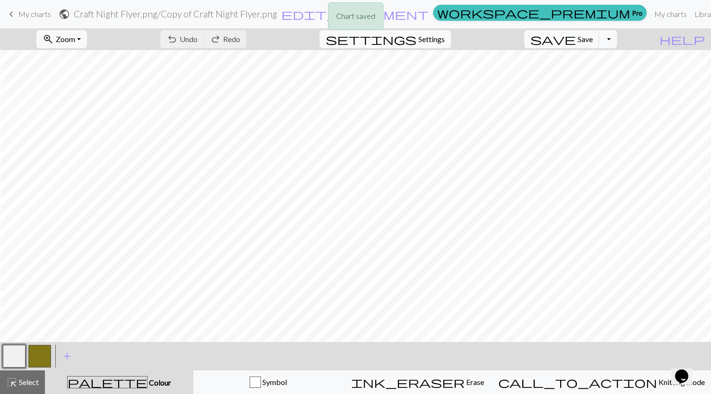
click at [27, 15] on div "Chart saved" at bounding box center [355, 18] width 711 height 37
click at [374, 14] on span "edit_document" at bounding box center [355, 14] width 148 height 13
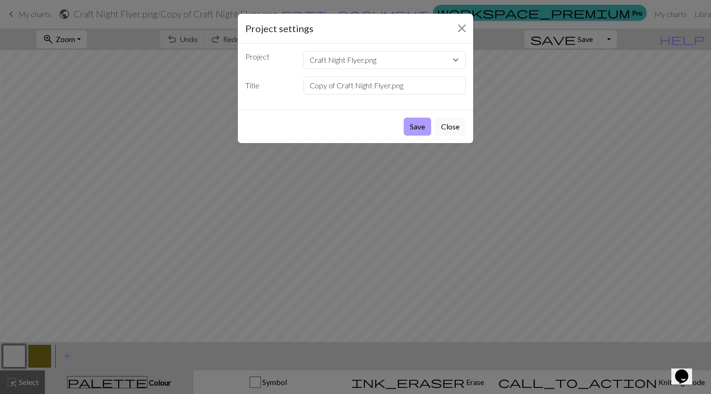
click at [418, 129] on button "Save" at bounding box center [417, 127] width 27 height 18
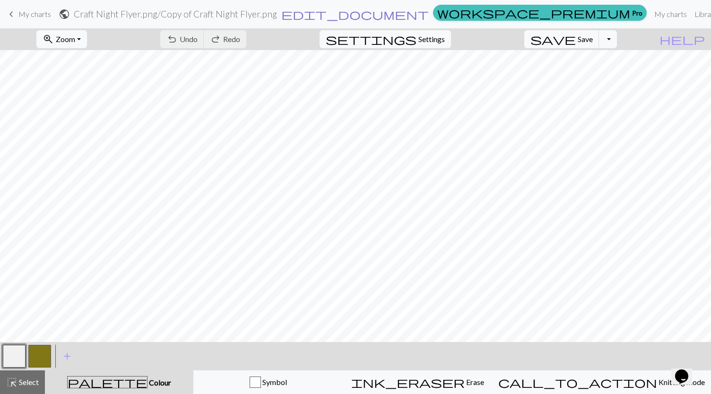
click at [373, 11] on span "edit_document" at bounding box center [355, 14] width 148 height 13
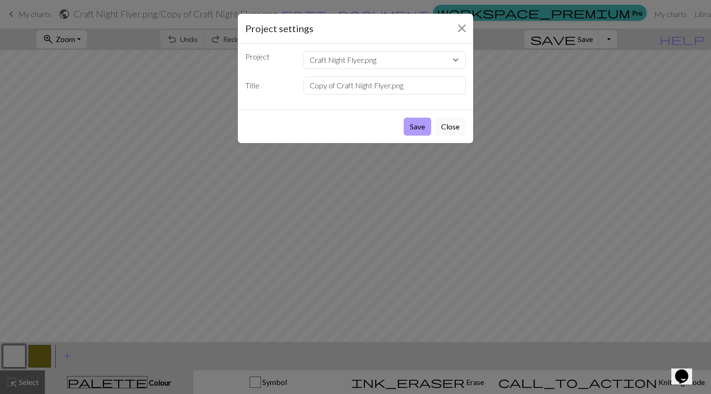
click at [418, 125] on button "Save" at bounding box center [417, 127] width 27 height 18
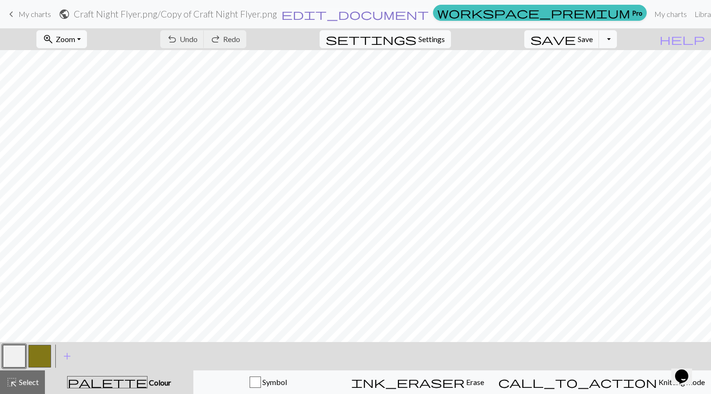
click at [369, 10] on span "edit_document" at bounding box center [355, 14] width 148 height 13
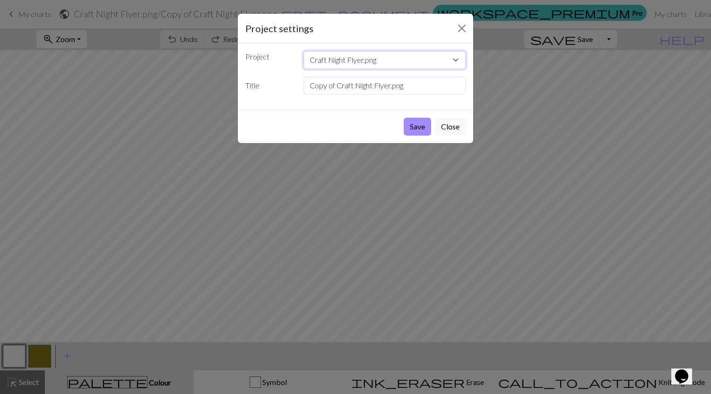
click at [452, 61] on select "Craft Night Flyer.png Craft Night Copy of Märtas" at bounding box center [385, 60] width 163 height 18
select select "68b0d32b3eea154e622a894b"
click at [304, 51] on select "Craft Night Flyer.png Craft Night Copy of Märtas" at bounding box center [385, 60] width 163 height 18
click at [416, 125] on button "Save" at bounding box center [417, 127] width 27 height 18
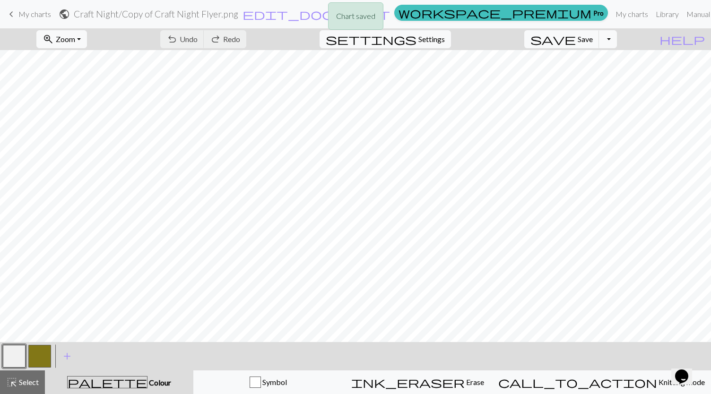
click at [21, 15] on div "Chart saved" at bounding box center [355, 18] width 711 height 37
click at [10, 15] on span "keyboard_arrow_left" at bounding box center [11, 14] width 11 height 13
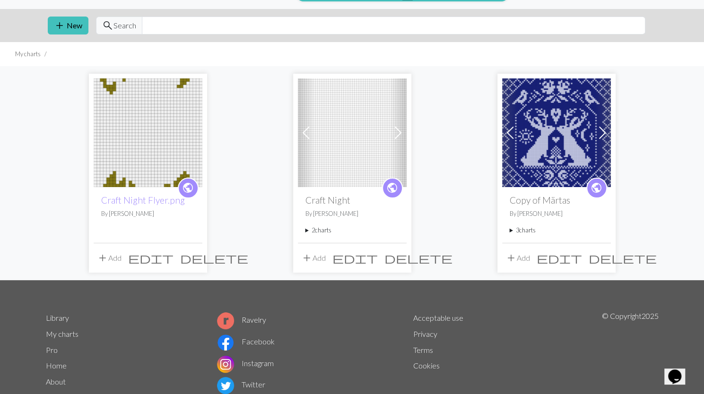
scroll to position [21, 0]
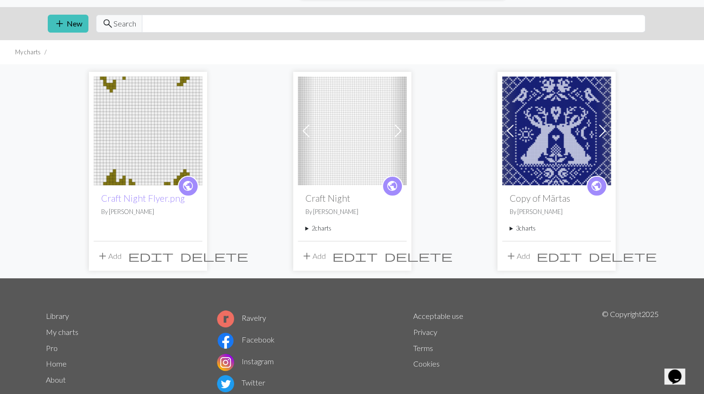
click at [149, 146] on img at bounding box center [148, 131] width 109 height 109
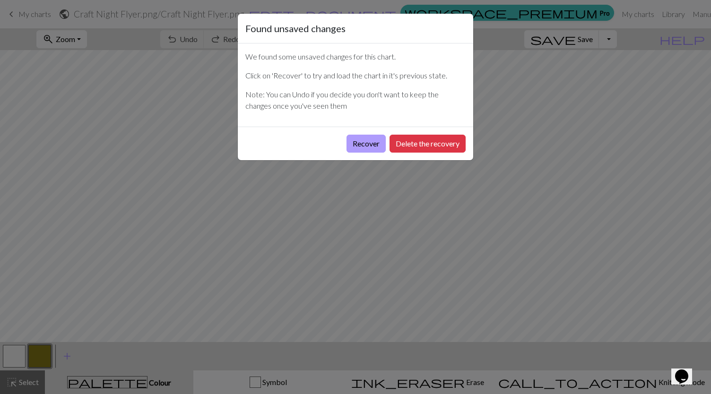
click at [367, 144] on button "Recover" at bounding box center [366, 144] width 39 height 18
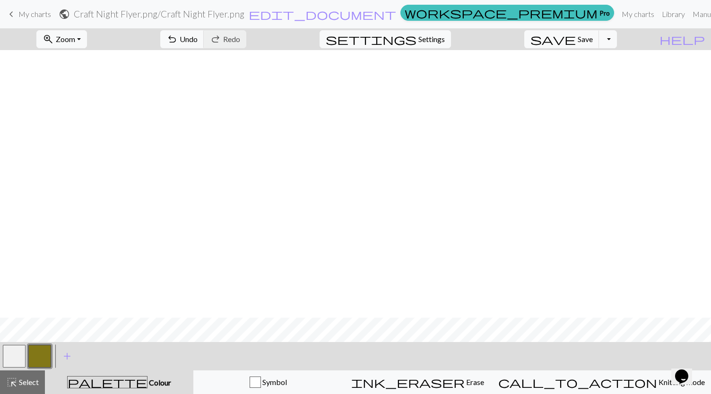
scroll to position [268, 0]
click at [359, 14] on span "edit_document" at bounding box center [323, 14] width 148 height 13
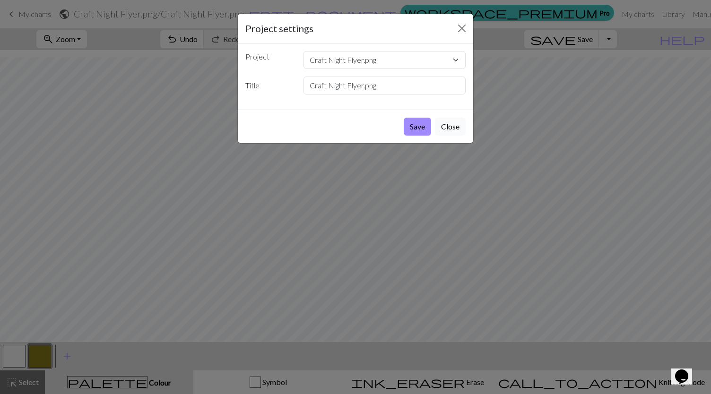
click at [449, 130] on button "Close" at bounding box center [450, 127] width 31 height 18
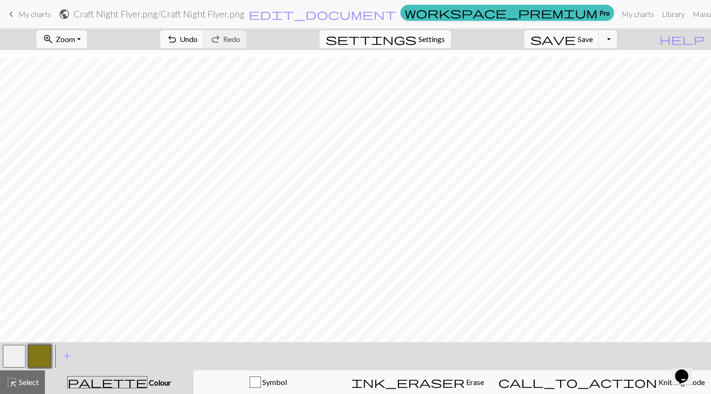
click at [11, 13] on span "keyboard_arrow_left" at bounding box center [11, 14] width 11 height 13
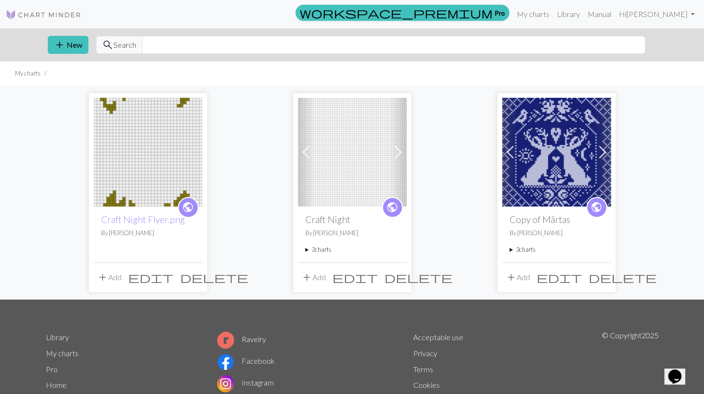
click at [146, 175] on img at bounding box center [148, 152] width 109 height 109
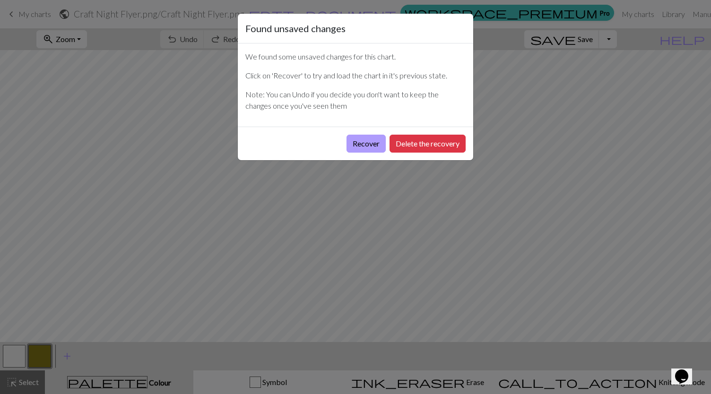
click at [368, 144] on button "Recover" at bounding box center [366, 144] width 39 height 18
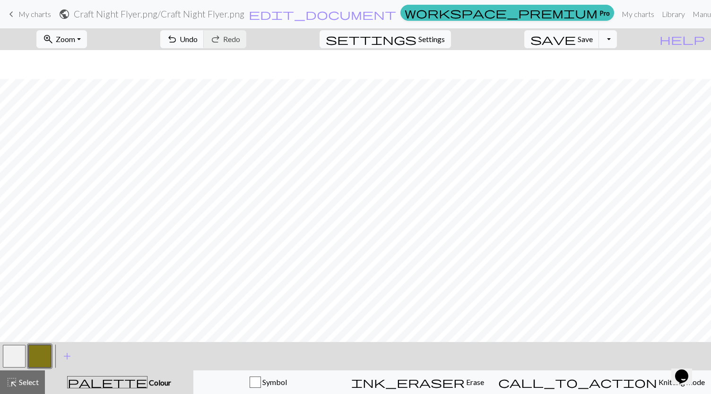
scroll to position [268, 0]
click at [15, 358] on button "button" at bounding box center [14, 356] width 23 height 23
click at [37, 359] on button "button" at bounding box center [39, 356] width 23 height 23
click at [17, 359] on button "button" at bounding box center [14, 356] width 23 height 23
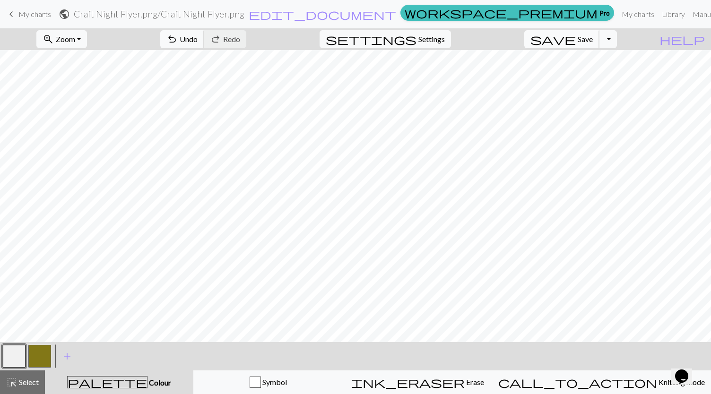
click at [593, 42] on span "Save" at bounding box center [585, 39] width 15 height 9
click at [14, 17] on span "keyboard_arrow_left" at bounding box center [11, 14] width 11 height 13
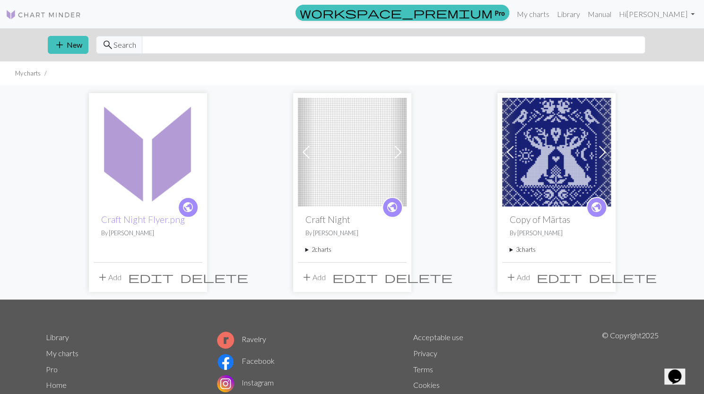
click at [350, 131] on img at bounding box center [352, 152] width 109 height 109
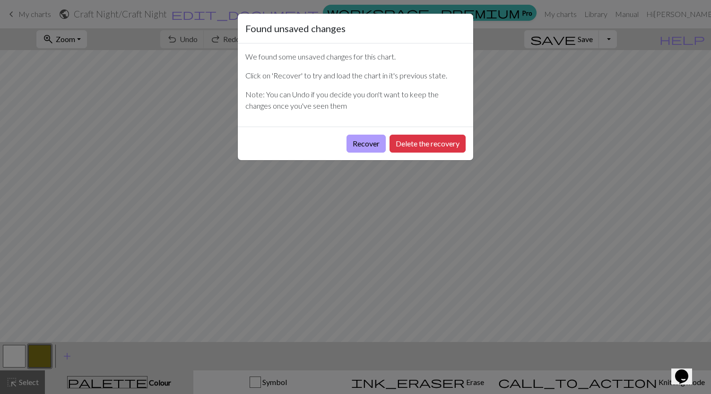
click at [370, 139] on button "Recover" at bounding box center [366, 144] width 39 height 18
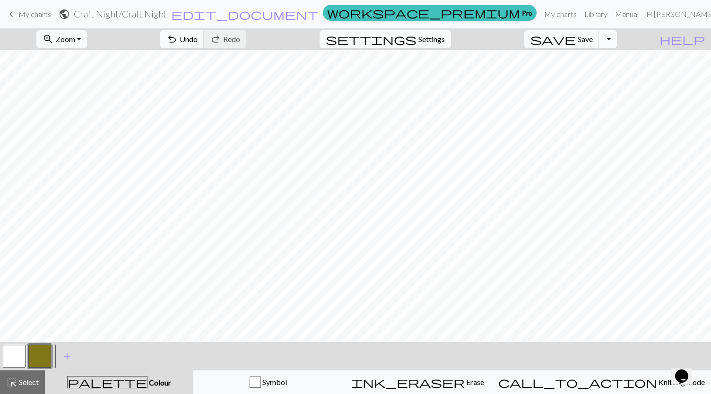
click at [12, 9] on span "keyboard_arrow_left" at bounding box center [11, 14] width 11 height 13
click at [593, 42] on span "Save" at bounding box center [585, 39] width 15 height 9
click at [10, 13] on span "keyboard_arrow_left" at bounding box center [11, 14] width 11 height 13
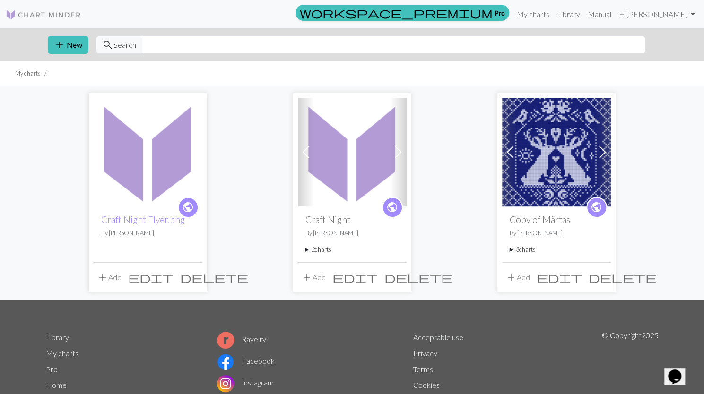
click at [119, 158] on img at bounding box center [148, 152] width 109 height 109
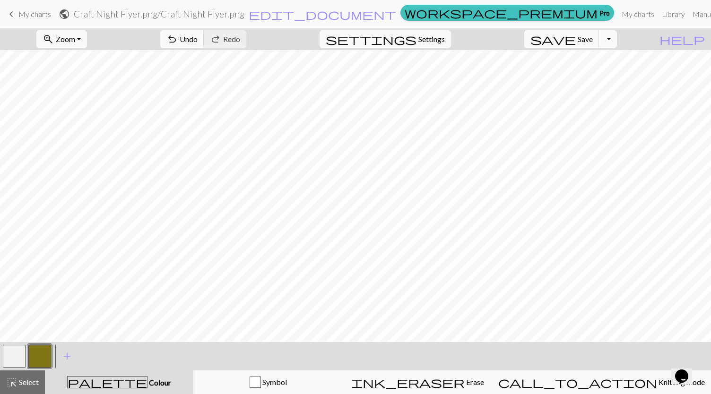
click at [16, 354] on button "button" at bounding box center [14, 356] width 23 height 23
click at [34, 357] on button "button" at bounding box center [39, 356] width 23 height 23
click at [20, 352] on button "button" at bounding box center [14, 356] width 23 height 23
click at [39, 355] on button "button" at bounding box center [39, 356] width 23 height 23
click at [18, 353] on button "button" at bounding box center [14, 356] width 23 height 23
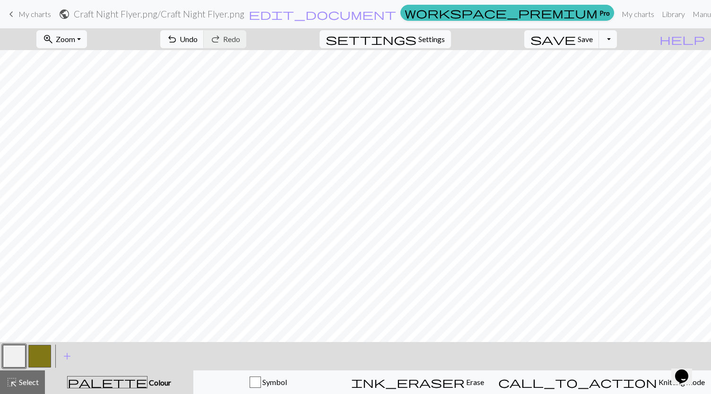
click at [33, 356] on button "button" at bounding box center [39, 356] width 23 height 23
click at [14, 351] on button "button" at bounding box center [14, 356] width 23 height 23
click at [44, 356] on button "button" at bounding box center [39, 356] width 23 height 23
click at [617, 37] on button "Toggle Dropdown" at bounding box center [608, 39] width 18 height 18
click at [608, 73] on button "save_alt Download" at bounding box center [539, 74] width 156 height 15
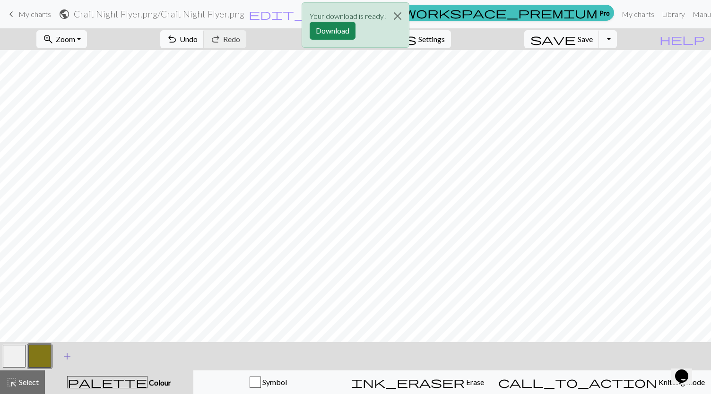
click at [68, 355] on span "add" at bounding box center [66, 356] width 11 height 13
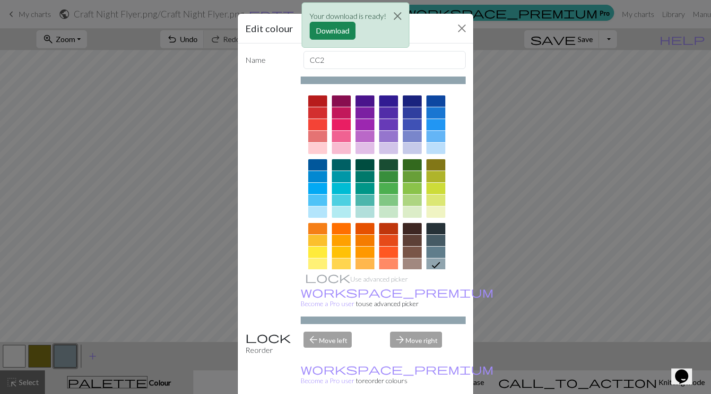
click at [438, 264] on icon at bounding box center [435, 265] width 11 height 11
click at [335, 149] on div at bounding box center [341, 148] width 19 height 11
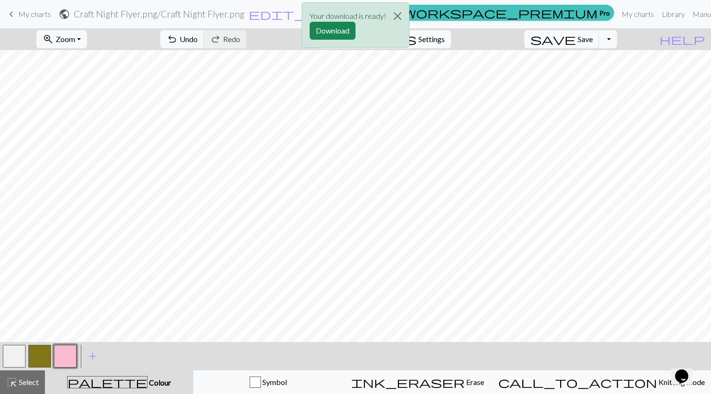
click at [68, 350] on button "button" at bounding box center [65, 356] width 23 height 23
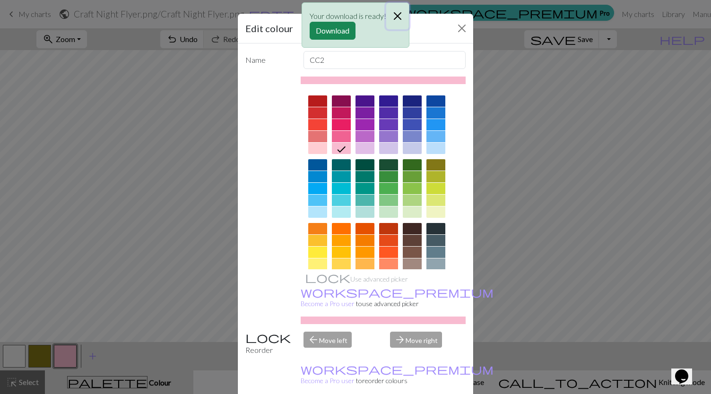
click at [399, 18] on button "Close" at bounding box center [397, 16] width 23 height 26
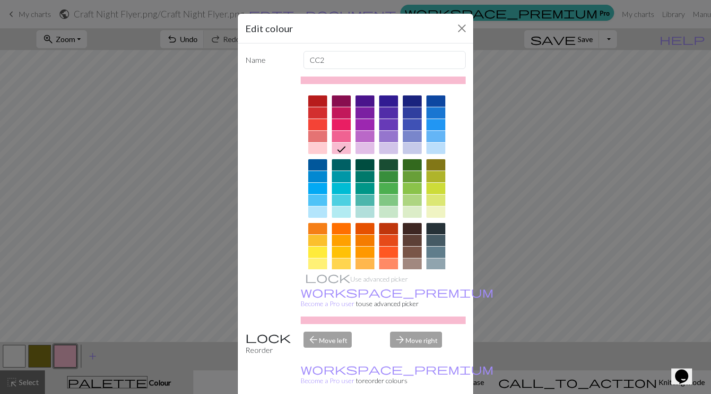
click at [436, 149] on div at bounding box center [436, 148] width 19 height 11
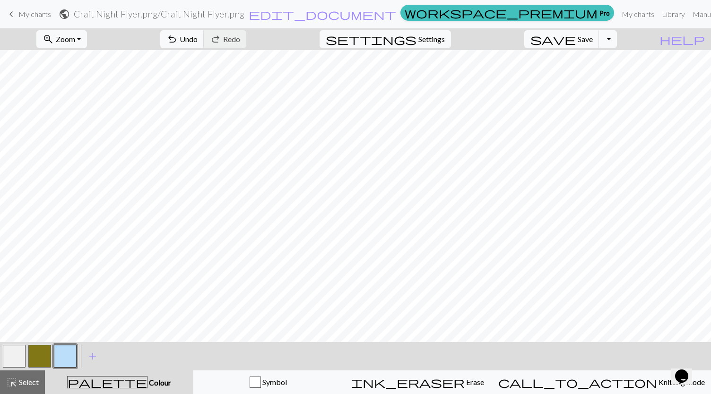
click at [11, 355] on button "button" at bounding box center [14, 356] width 23 height 23
click at [20, 352] on button "button" at bounding box center [14, 356] width 23 height 23
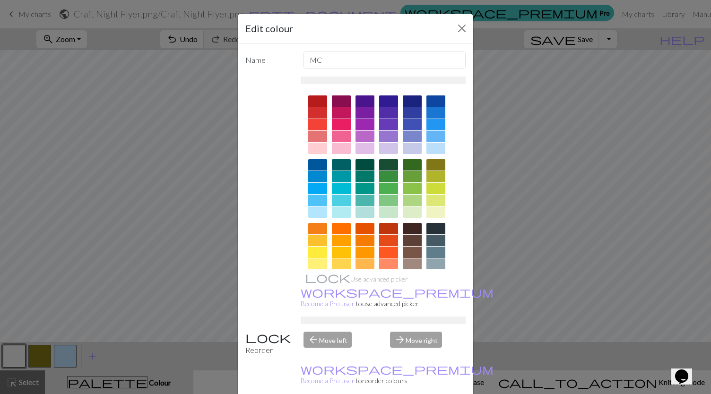
click at [434, 144] on div at bounding box center [436, 148] width 19 height 11
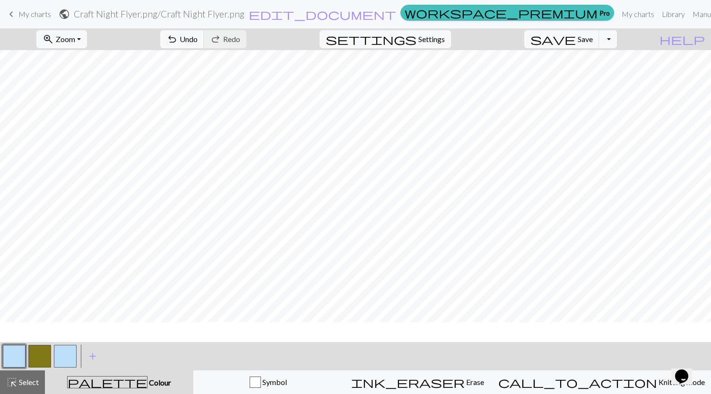
scroll to position [2, 0]
click at [17, 351] on button "button" at bounding box center [14, 356] width 23 height 23
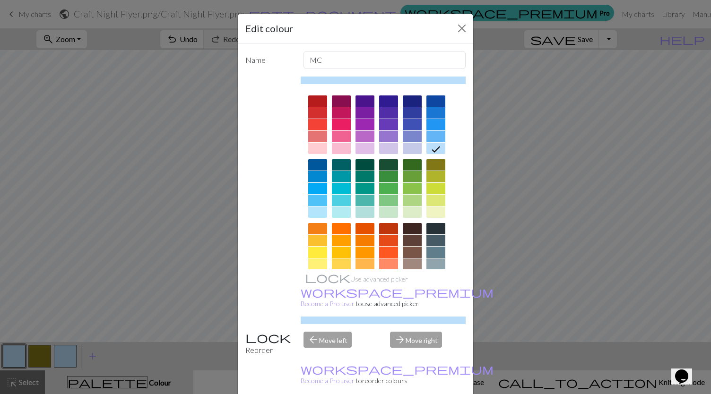
click at [435, 214] on div at bounding box center [436, 212] width 19 height 11
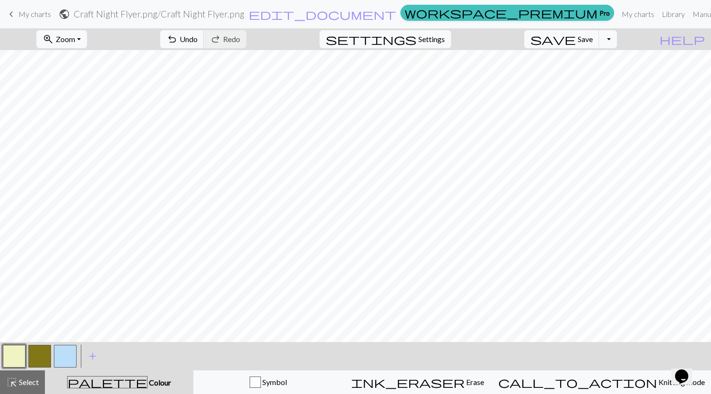
click at [61, 355] on button "button" at bounding box center [65, 356] width 23 height 23
click at [18, 357] on button "button" at bounding box center [14, 356] width 23 height 23
click at [593, 36] on span "Save" at bounding box center [585, 39] width 15 height 9
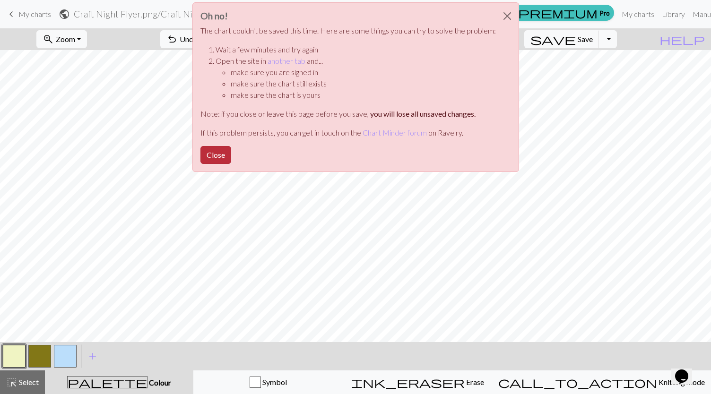
click at [223, 158] on button "Close" at bounding box center [216, 155] width 31 height 18
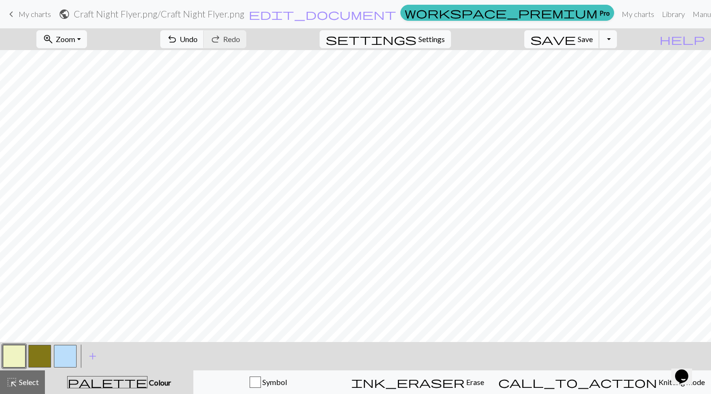
click at [576, 37] on span "save" at bounding box center [553, 39] width 45 height 13
click at [593, 39] on span "Save" at bounding box center [585, 39] width 15 height 9
click at [40, 357] on button "button" at bounding box center [39, 356] width 23 height 23
click at [40, 350] on button "button" at bounding box center [39, 356] width 23 height 23
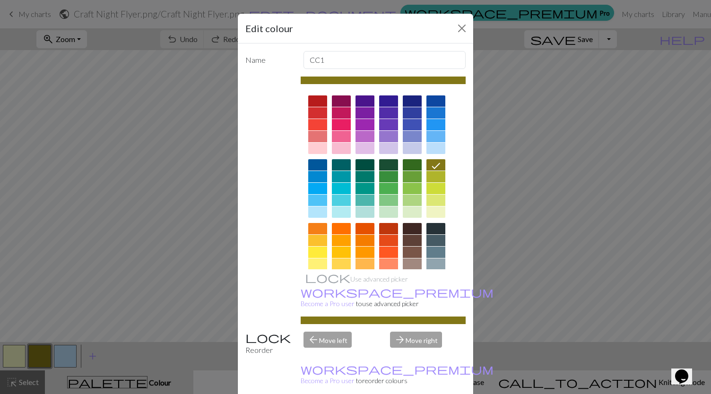
click at [407, 228] on div at bounding box center [412, 228] width 19 height 11
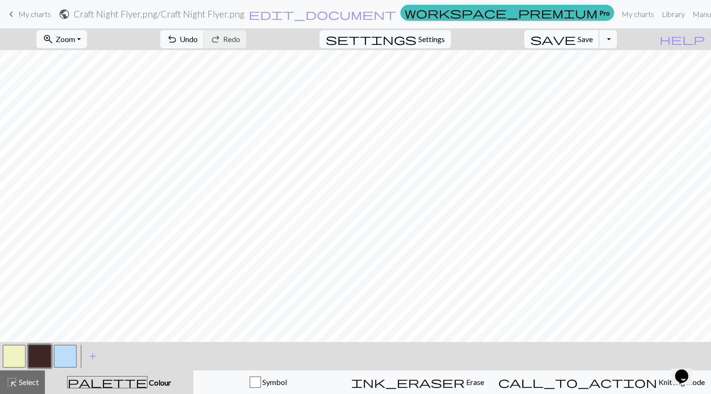
click at [596, 45] on button "save Save Save" at bounding box center [562, 39] width 75 height 18
click at [617, 44] on button "Toggle Dropdown" at bounding box center [608, 39] width 18 height 18
click at [596, 75] on button "save_alt Download" at bounding box center [539, 74] width 156 height 15
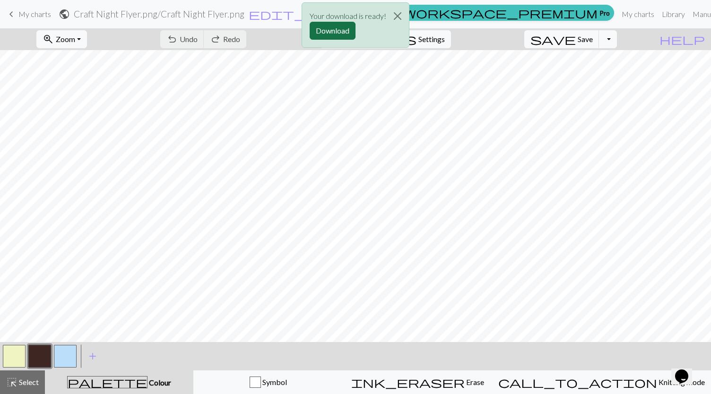
click at [339, 30] on button "Download" at bounding box center [333, 31] width 46 height 18
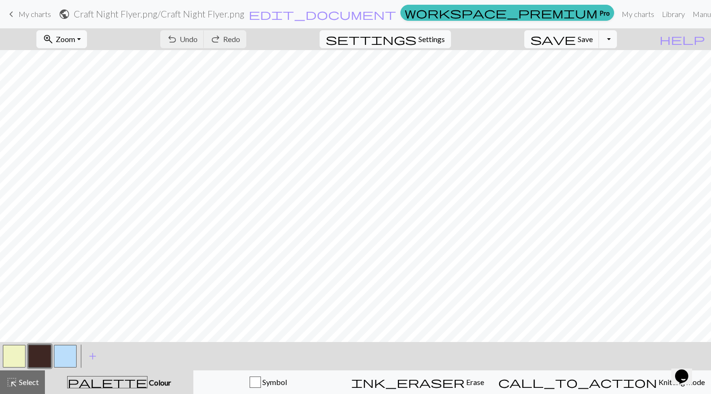
click at [17, 13] on span "keyboard_arrow_left" at bounding box center [11, 14] width 11 height 13
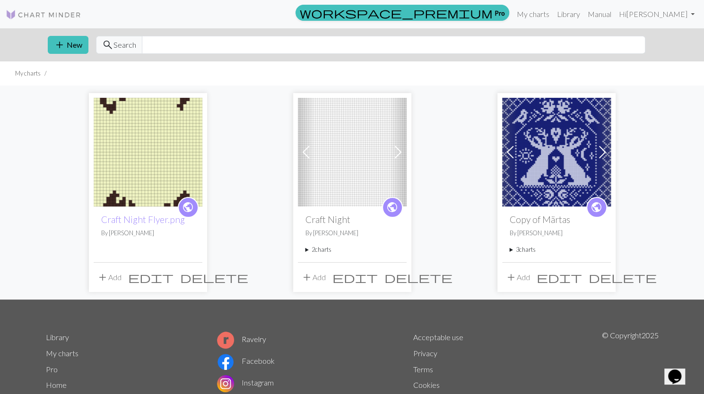
click at [552, 169] on img at bounding box center [556, 152] width 109 height 109
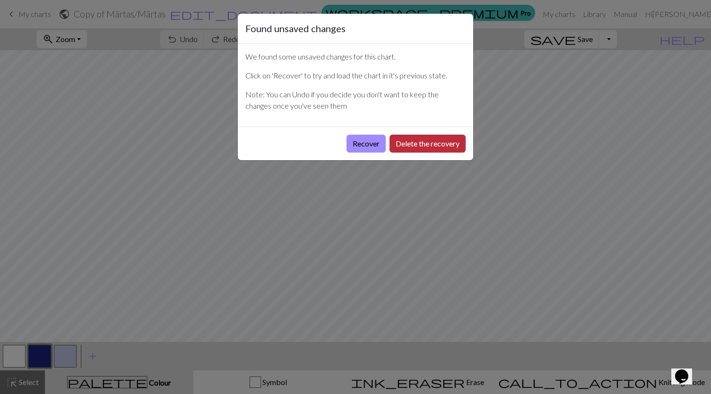
click at [403, 143] on button "Delete the recovery" at bounding box center [428, 144] width 76 height 18
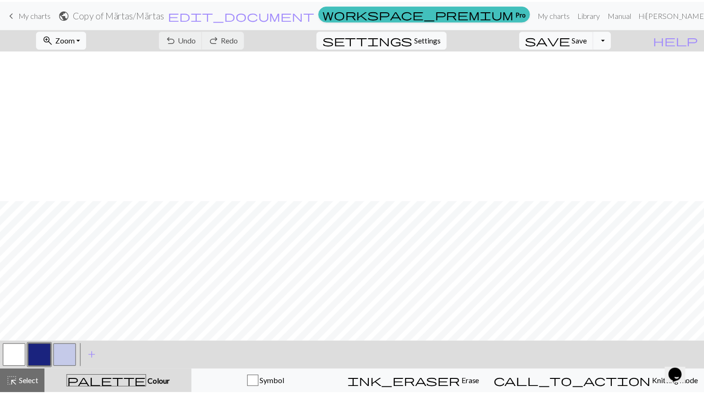
scroll to position [151, 0]
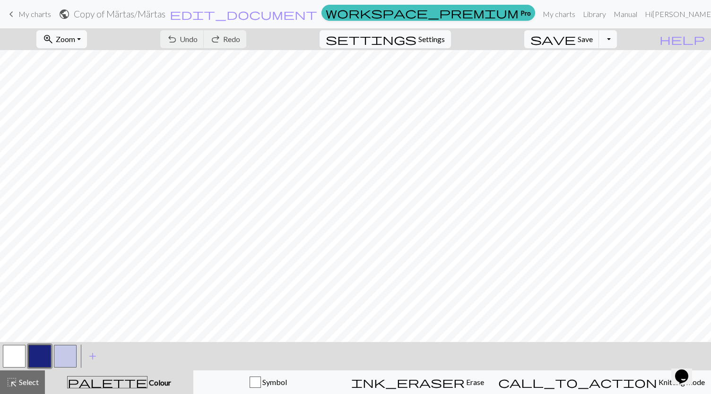
click at [17, 15] on link "keyboard_arrow_left My charts" at bounding box center [28, 14] width 45 height 16
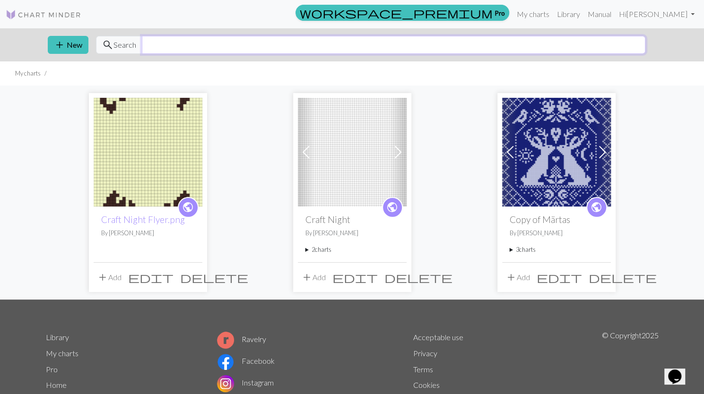
click at [254, 49] on input "text" at bounding box center [394, 45] width 504 height 18
type input "horse"
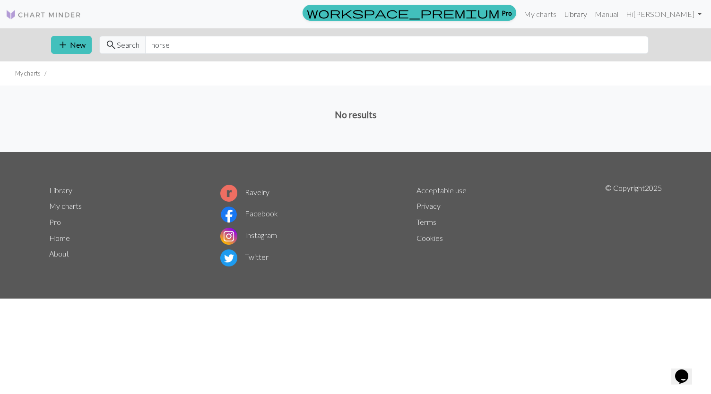
click at [570, 15] on link "Library" at bounding box center [576, 14] width 31 height 19
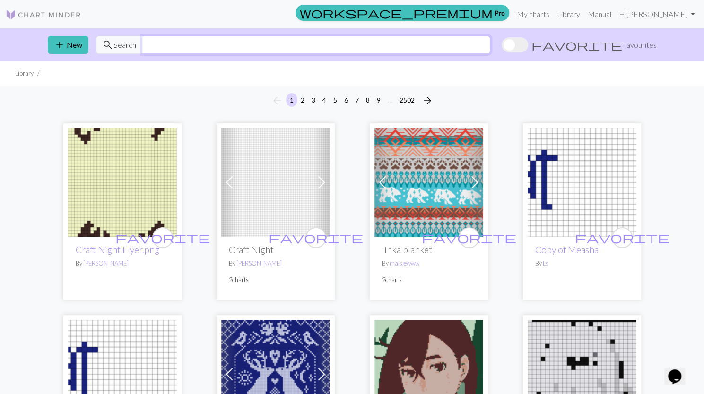
click at [402, 49] on input "text" at bounding box center [316, 45] width 349 height 18
type input "horse"
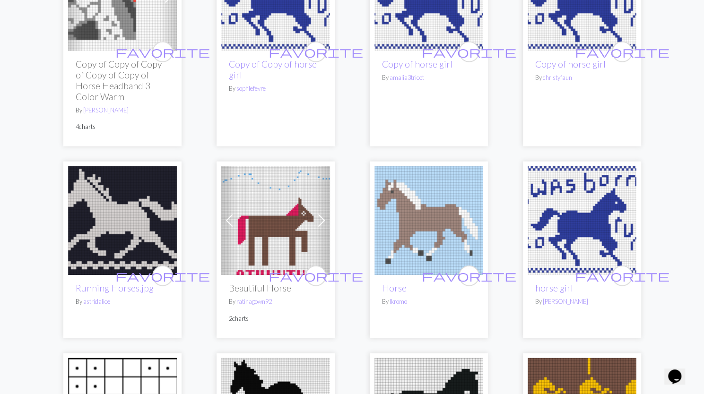
scroll to position [1242, 0]
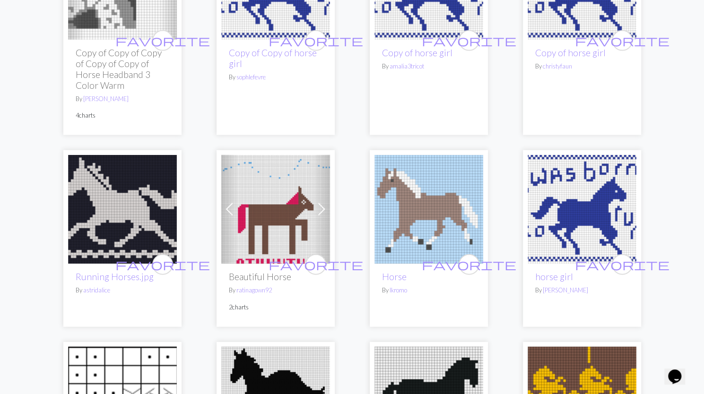
click at [440, 175] on img at bounding box center [429, 209] width 109 height 109
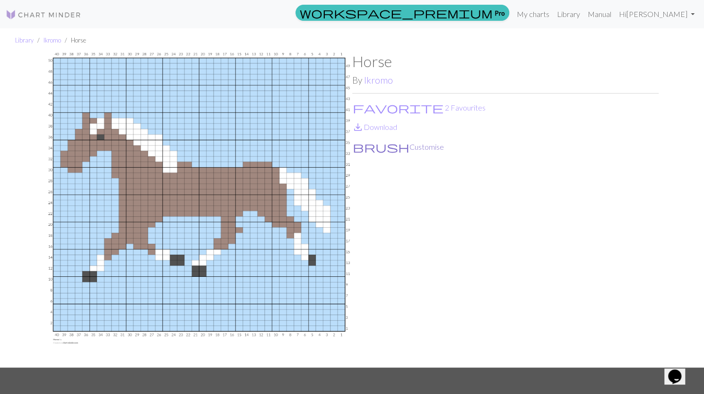
click at [379, 147] on button "brush Customise" at bounding box center [398, 147] width 92 height 12
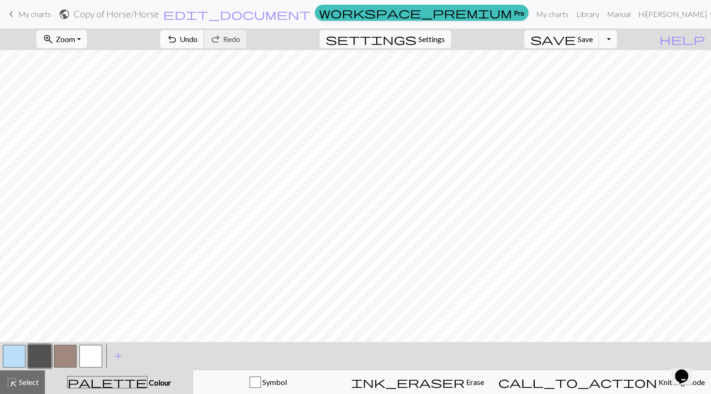
click at [198, 36] on span "Undo" at bounding box center [189, 39] width 18 height 9
click at [237, 36] on div "undo Undo Undo redo Redo Redo" at bounding box center [203, 39] width 100 height 22
click at [617, 41] on button "Toggle Dropdown" at bounding box center [608, 39] width 18 height 18
click at [587, 76] on button "save_alt Download" at bounding box center [539, 74] width 156 height 15
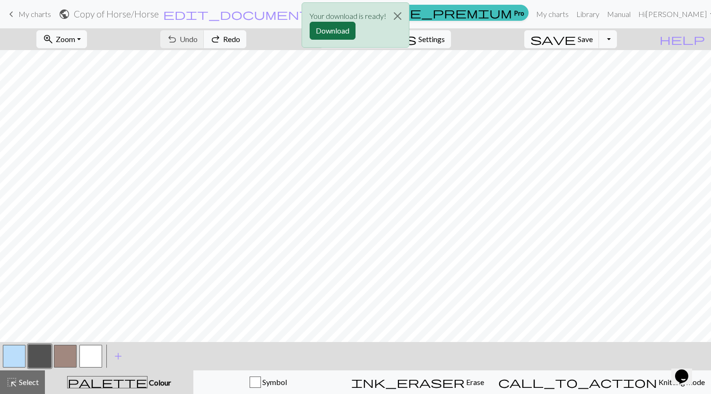
click at [343, 35] on button "Download" at bounding box center [333, 31] width 46 height 18
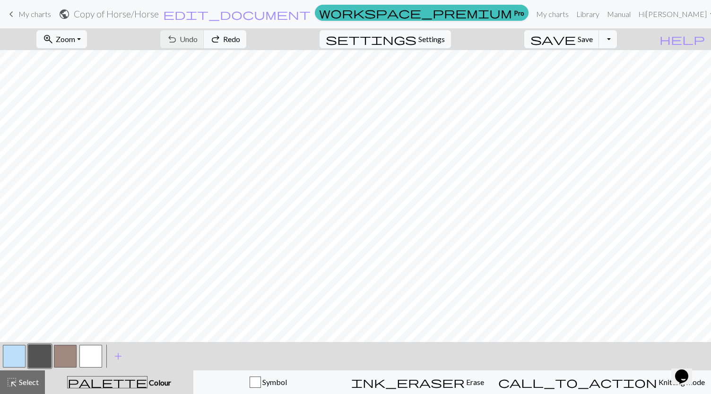
click at [13, 13] on span "keyboard_arrow_left" at bounding box center [11, 14] width 11 height 13
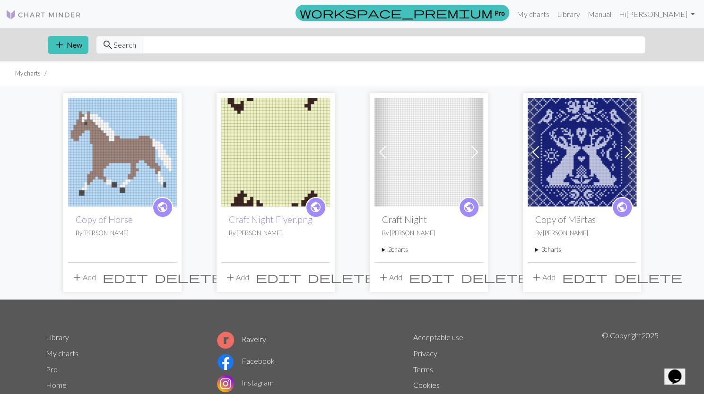
click at [276, 138] on img at bounding box center [275, 152] width 109 height 109
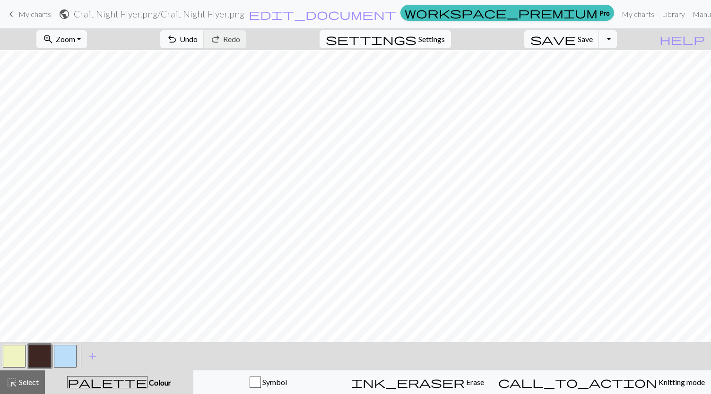
scroll to position [10, 0]
click at [417, 36] on button "settings Settings" at bounding box center [385, 39] width 131 height 18
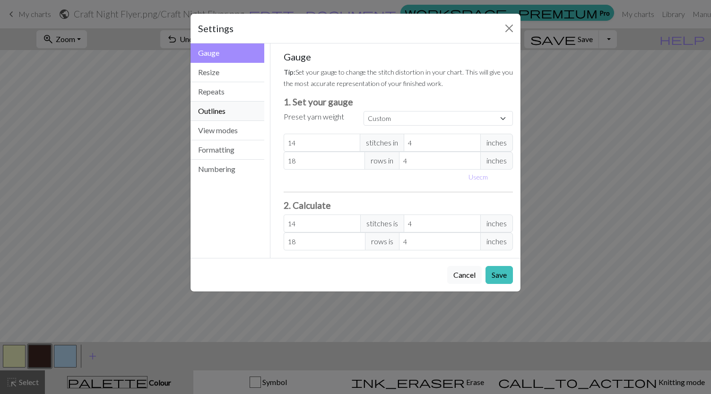
click at [220, 113] on button "Outlines" at bounding box center [228, 111] width 74 height 19
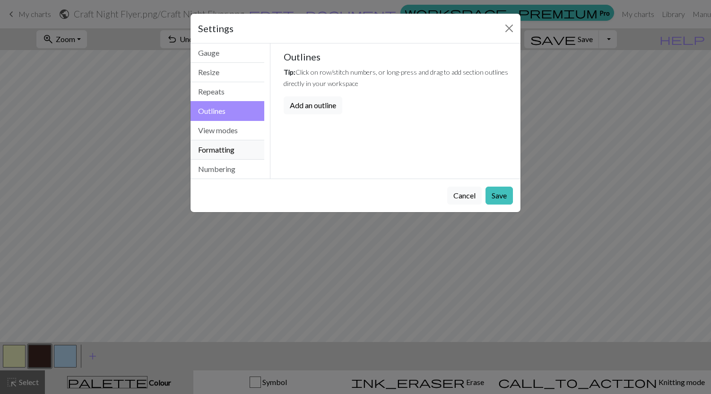
click at [212, 152] on button "Formatting" at bounding box center [228, 149] width 74 height 19
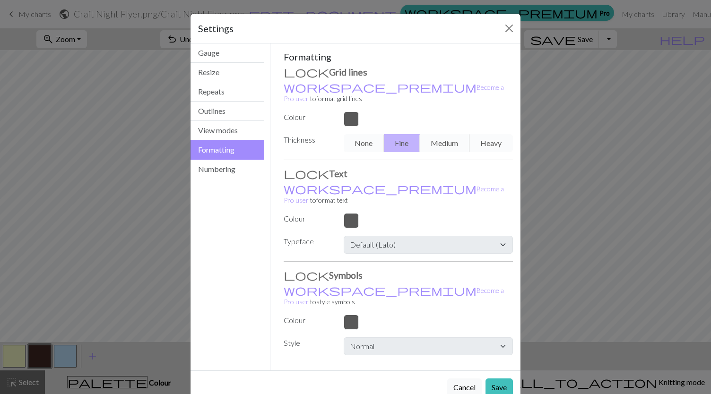
click at [351, 112] on div at bounding box center [428, 119] width 181 height 15
click at [224, 132] on button "View modes" at bounding box center [228, 130] width 74 height 19
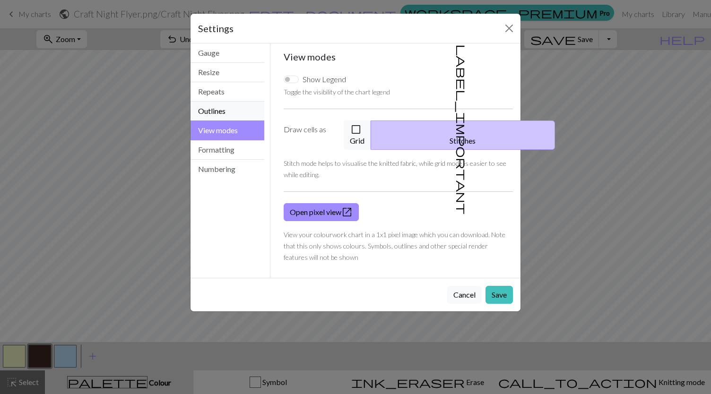
click at [223, 105] on button "Outlines" at bounding box center [228, 111] width 74 height 19
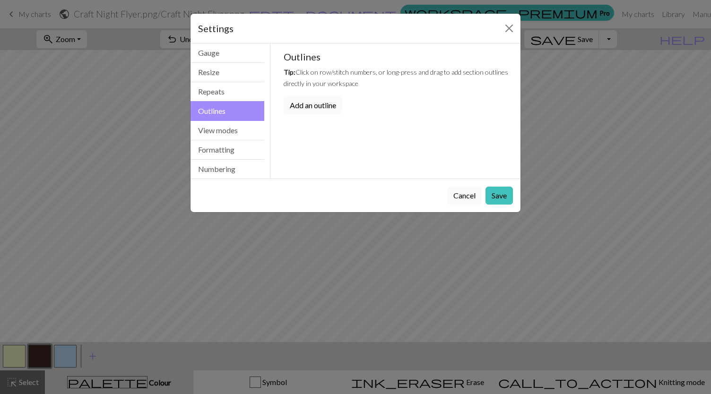
click at [320, 105] on button "Add an outline" at bounding box center [313, 105] width 59 height 18
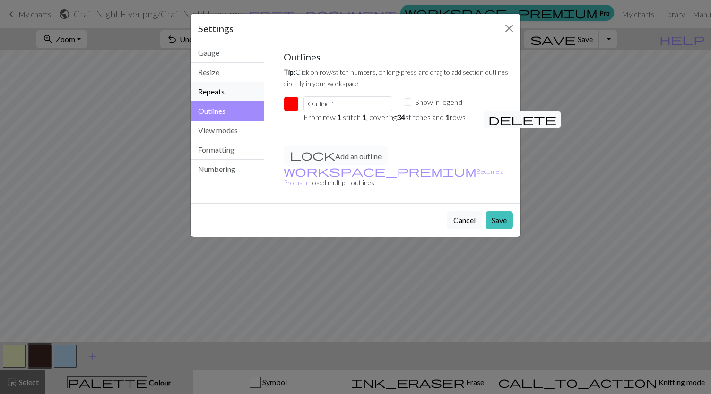
click at [229, 95] on button "Repeats" at bounding box center [228, 91] width 74 height 19
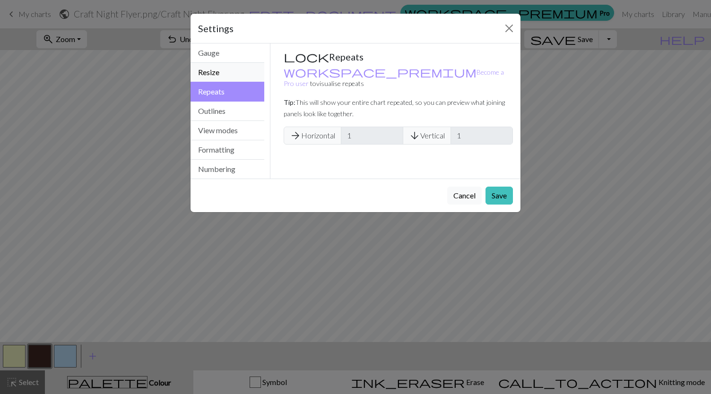
click at [221, 70] on button "Resize" at bounding box center [228, 72] width 74 height 19
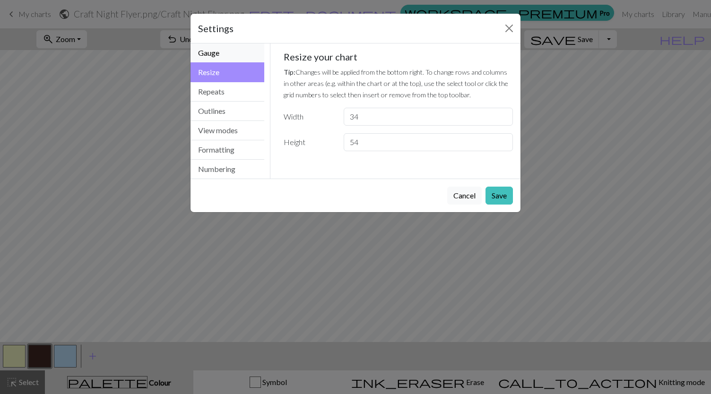
click at [227, 54] on button "Gauge" at bounding box center [228, 53] width 74 height 19
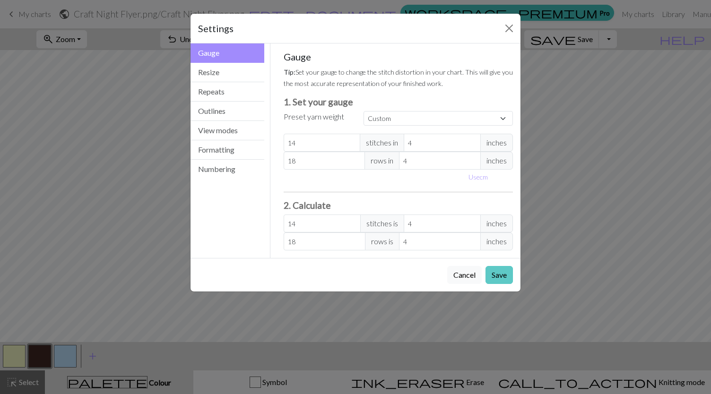
click at [490, 275] on button "Save" at bounding box center [499, 275] width 27 height 18
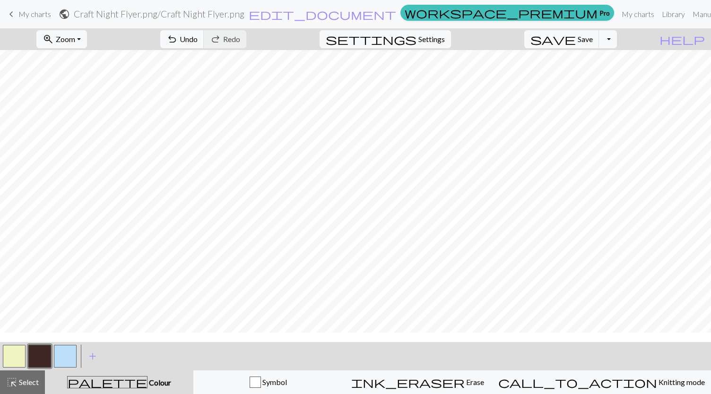
scroll to position [0, 0]
click at [576, 43] on span "save" at bounding box center [553, 39] width 45 height 13
click at [9, 11] on span "keyboard_arrow_left" at bounding box center [11, 14] width 11 height 13
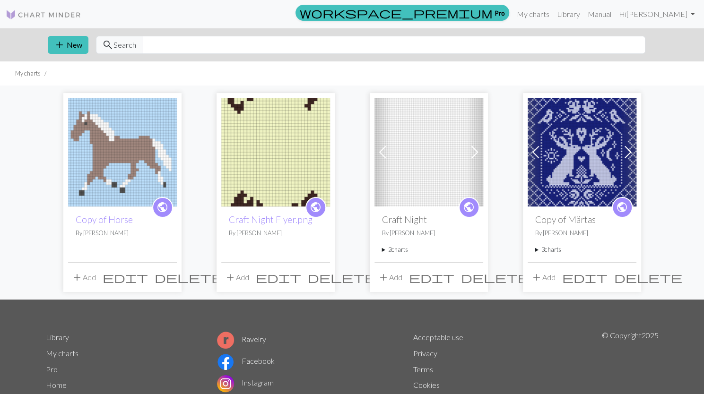
click at [123, 172] on img at bounding box center [122, 152] width 109 height 109
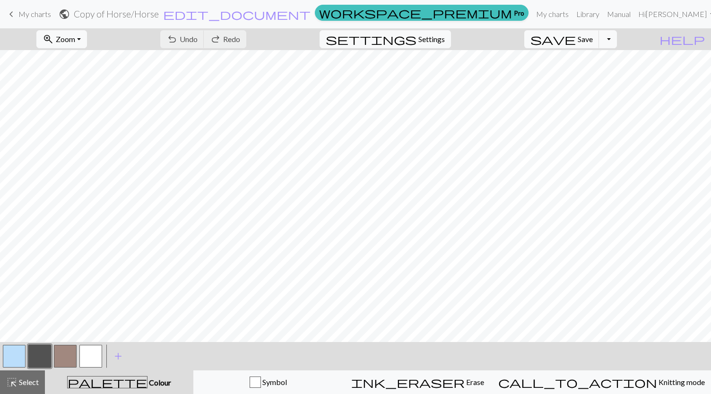
click at [17, 359] on button "button" at bounding box center [14, 356] width 23 height 23
click at [18, 349] on button "button" at bounding box center [14, 356] width 23 height 23
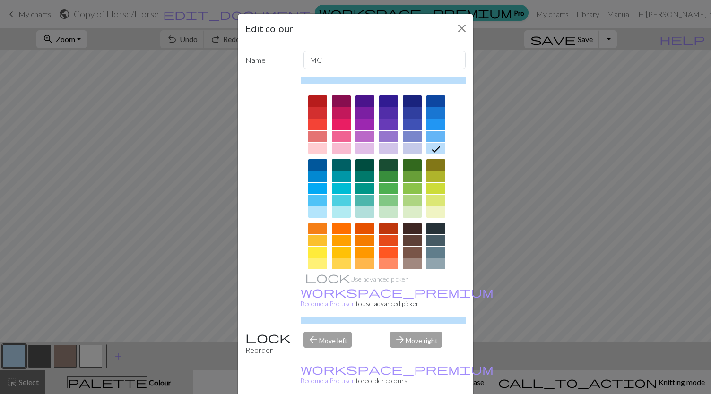
click at [430, 175] on div at bounding box center [436, 176] width 19 height 11
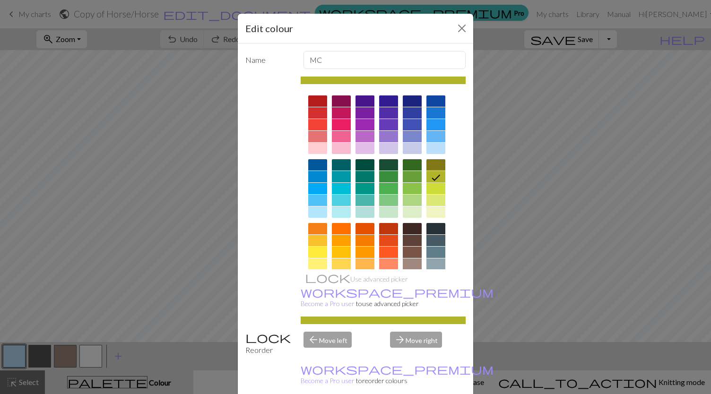
click at [433, 190] on div at bounding box center [436, 188] width 19 height 11
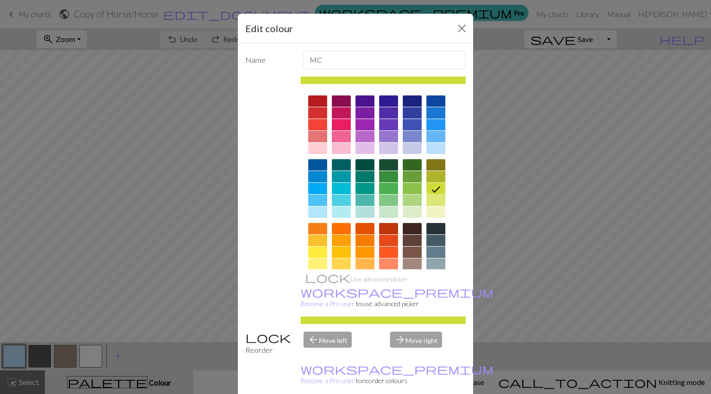
click at [433, 199] on div at bounding box center [436, 200] width 19 height 11
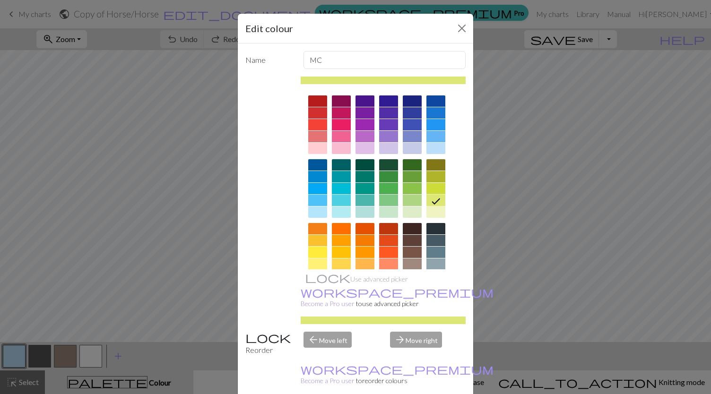
click at [434, 209] on div at bounding box center [436, 212] width 19 height 11
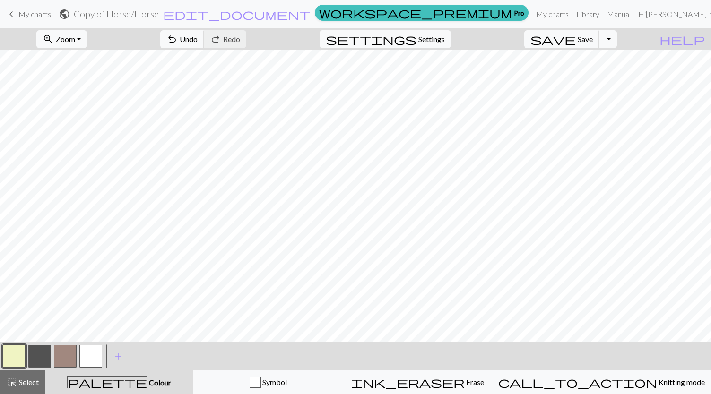
click at [68, 351] on button "button" at bounding box center [65, 356] width 23 height 23
click at [69, 358] on button "button" at bounding box center [65, 356] width 23 height 23
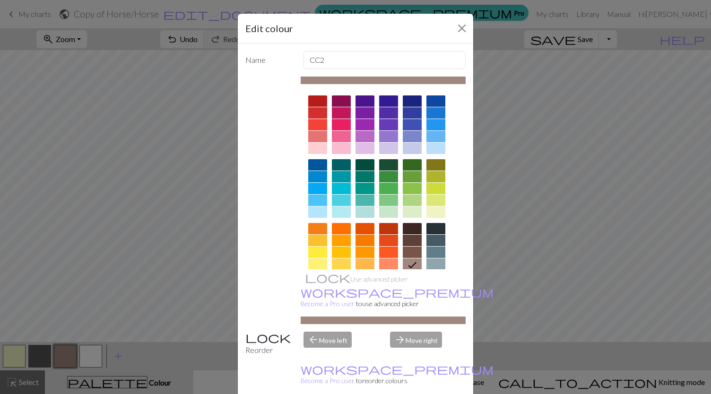
click at [410, 228] on div at bounding box center [412, 228] width 19 height 11
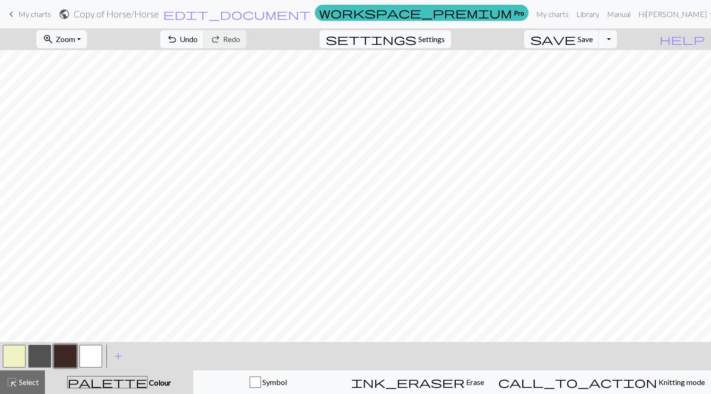
click at [39, 351] on button "button" at bounding box center [39, 356] width 23 height 23
click at [434, 35] on span "Settings" at bounding box center [432, 39] width 26 height 11
select select "aran"
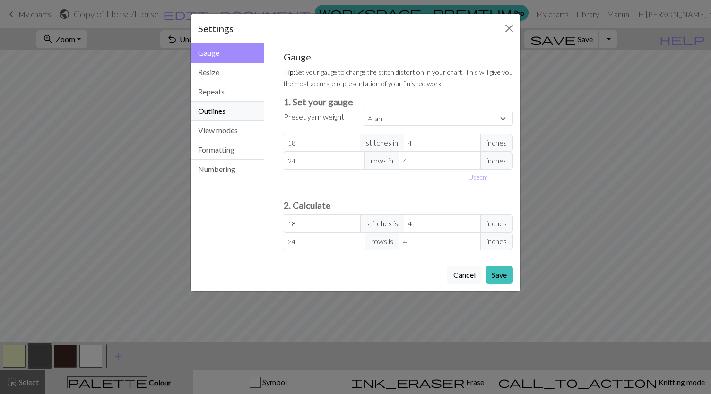
click at [225, 112] on button "Outlines" at bounding box center [228, 111] width 74 height 19
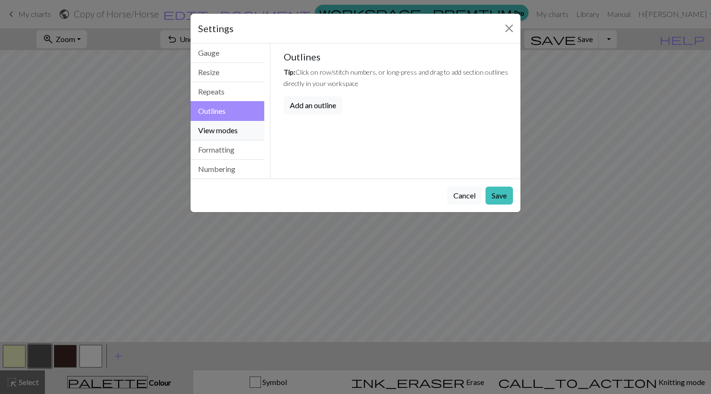
click at [223, 132] on button "View modes" at bounding box center [228, 130] width 74 height 19
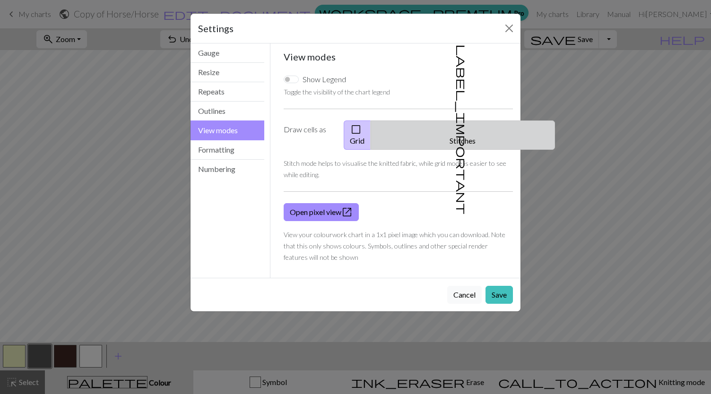
click at [439, 129] on button "label_important Stitches" at bounding box center [463, 135] width 184 height 29
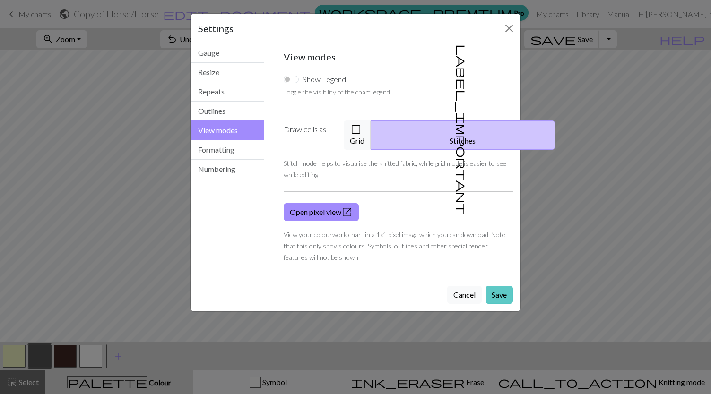
click at [497, 290] on button "Save" at bounding box center [499, 295] width 27 height 18
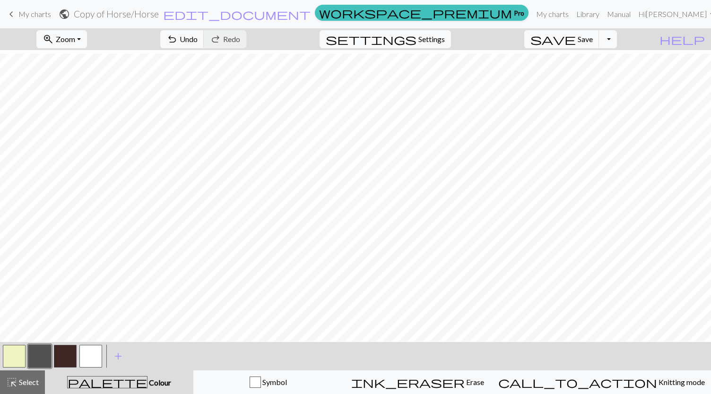
scroll to position [55, 0]
click at [18, 12] on span "My charts" at bounding box center [34, 13] width 33 height 9
click at [593, 40] on span "Save" at bounding box center [585, 39] width 15 height 9
click at [16, 13] on span "keyboard_arrow_left" at bounding box center [11, 14] width 11 height 13
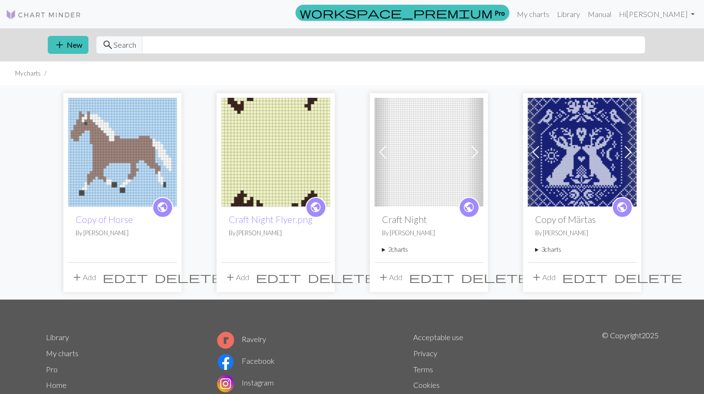
click at [258, 143] on img at bounding box center [275, 152] width 109 height 109
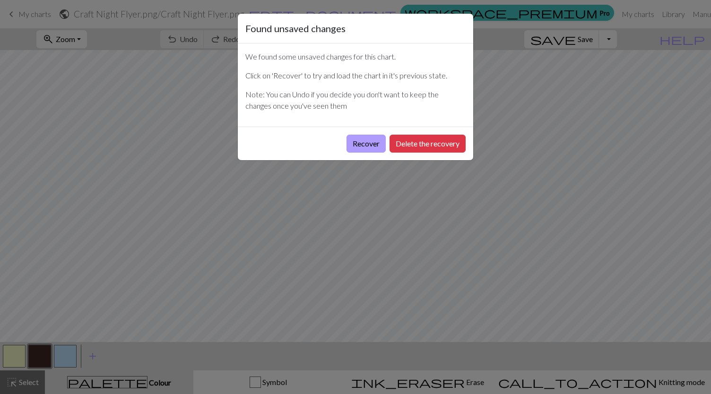
click at [354, 145] on button "Recover" at bounding box center [366, 144] width 39 height 18
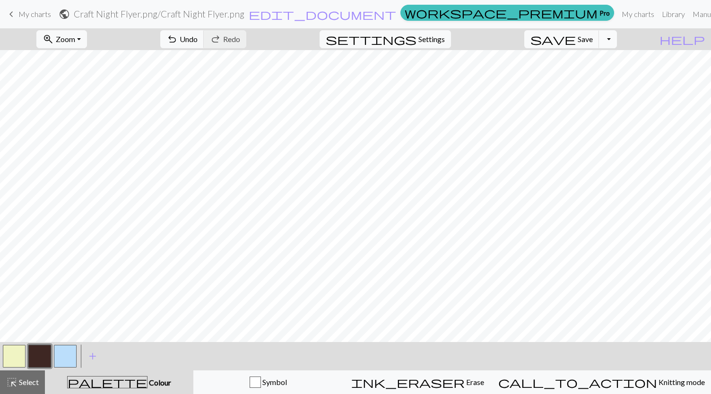
click at [617, 43] on button "Toggle Dropdown" at bounding box center [608, 39] width 18 height 18
click at [588, 76] on button "save_alt Download" at bounding box center [539, 74] width 156 height 15
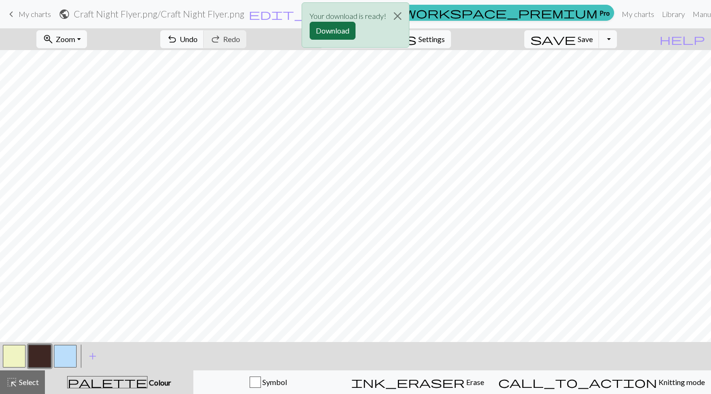
click at [329, 32] on button "Download" at bounding box center [333, 31] width 46 height 18
